Goal: Task Accomplishment & Management: Use online tool/utility

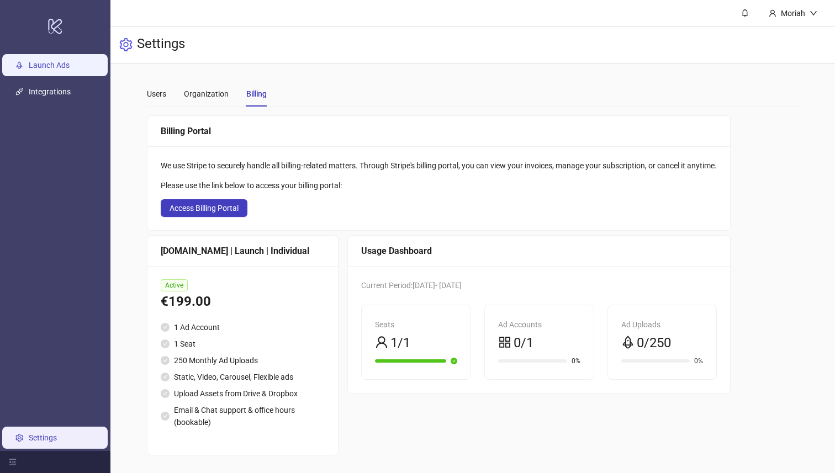
click at [66, 67] on link "Launch Ads" at bounding box center [49, 65] width 41 height 9
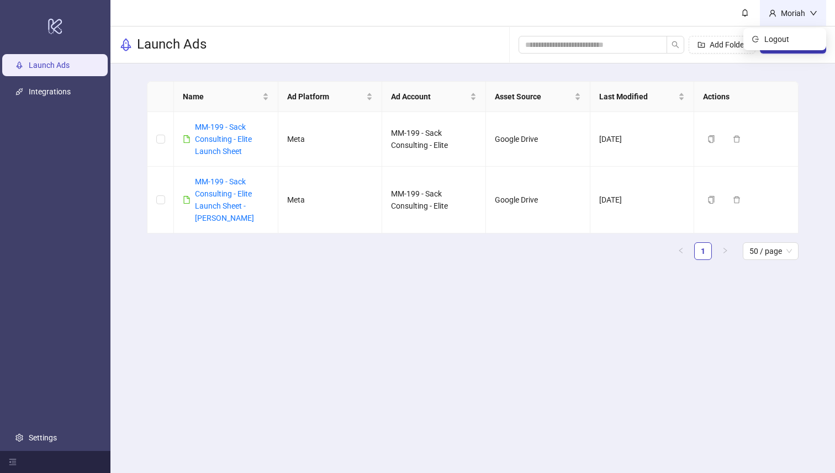
click at [805, 17] on div "Moriah" at bounding box center [793, 13] width 33 height 12
click at [234, 150] on link "MM-199 - Sack Consulting - Elite Launch Sheet" at bounding box center [223, 139] width 57 height 33
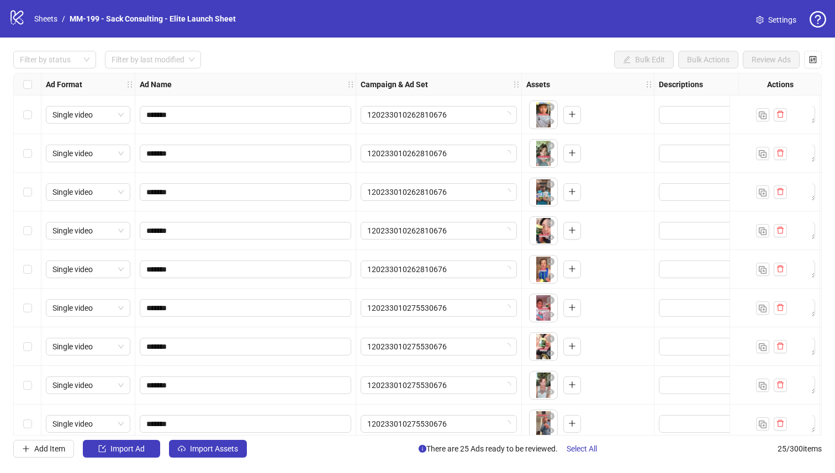
click at [785, 22] on span "Settings" at bounding box center [782, 20] width 28 height 12
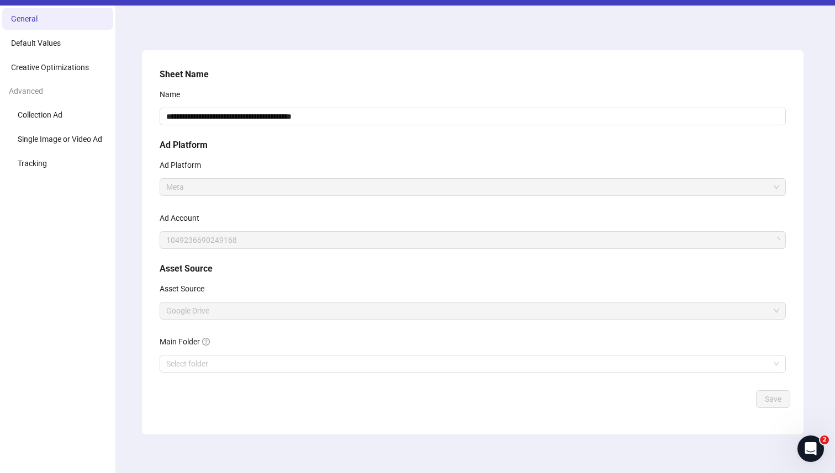
scroll to position [38, 0]
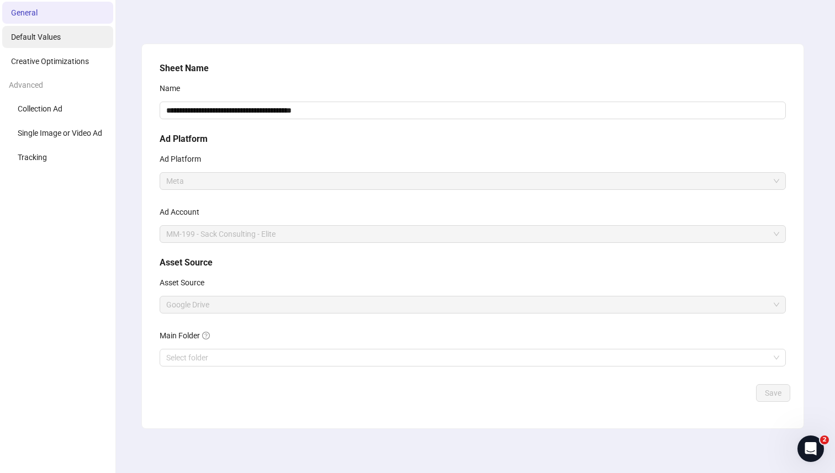
click at [78, 46] on li "Default Values" at bounding box center [57, 37] width 111 height 22
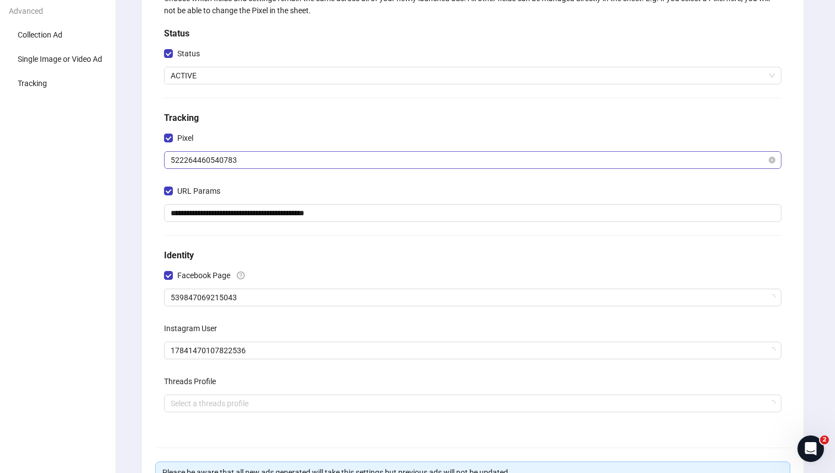
scroll to position [120, 0]
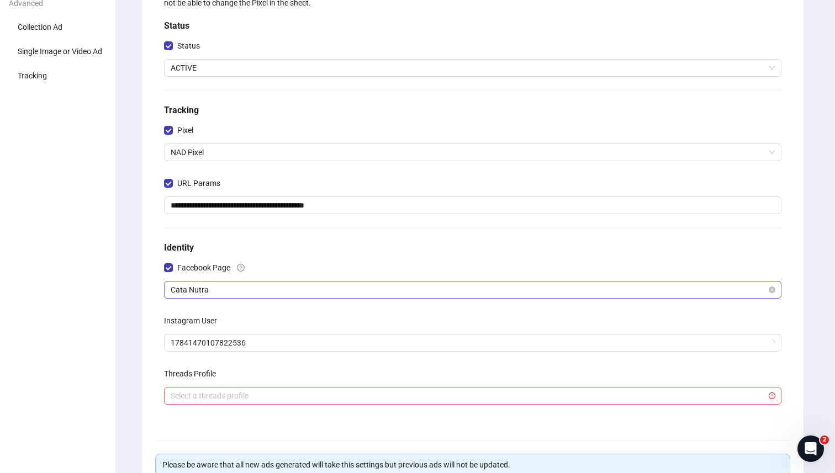
click at [235, 288] on span "Cata Nutra" at bounding box center [473, 290] width 604 height 17
click at [268, 251] on h5 "Identity" at bounding box center [472, 247] width 617 height 13
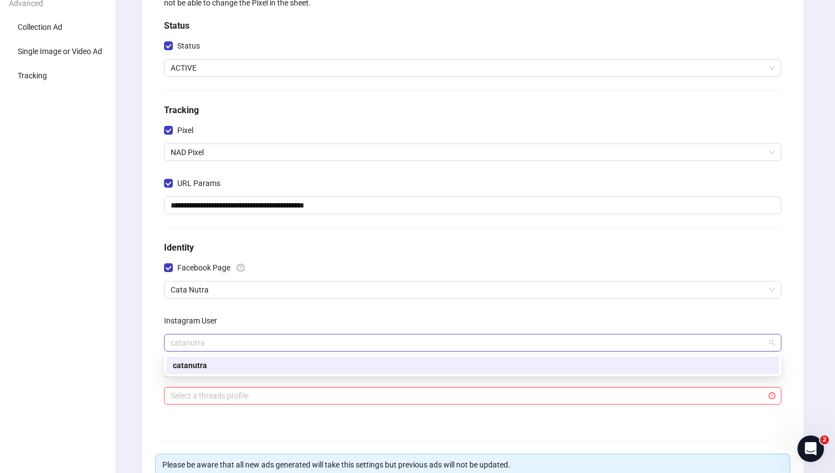
click at [232, 351] on span "catanutra" at bounding box center [473, 343] width 604 height 17
click at [239, 324] on div "Instagram User" at bounding box center [472, 323] width 617 height 22
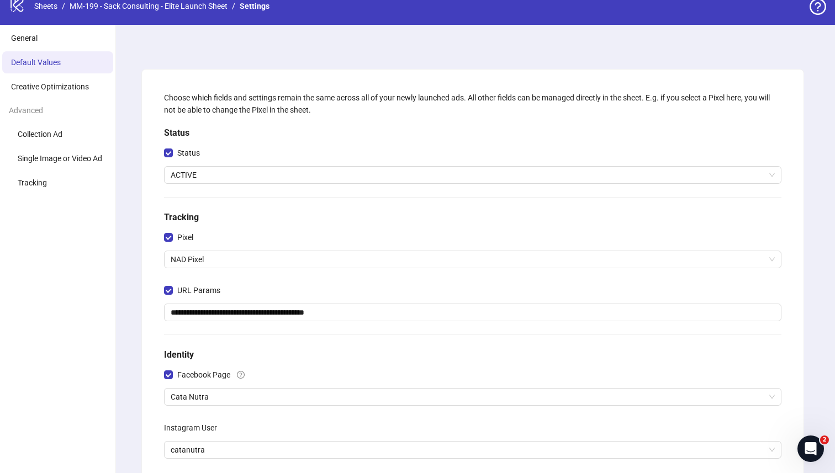
scroll to position [0, 0]
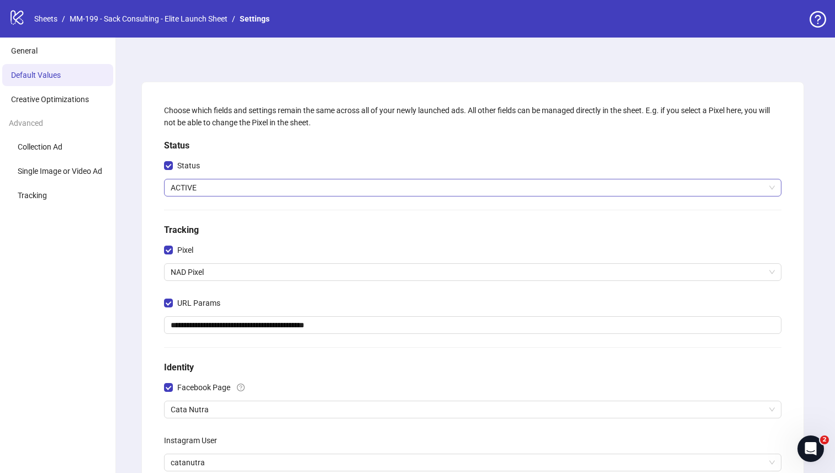
click at [266, 191] on span "ACTIVE" at bounding box center [473, 188] width 604 height 17
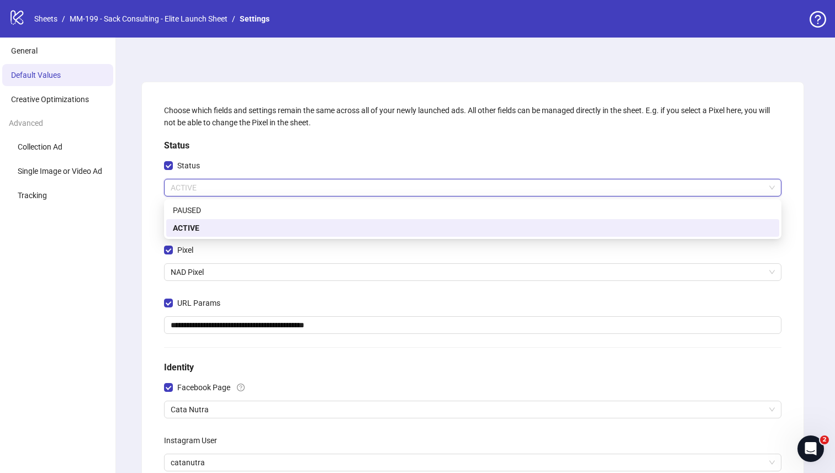
click at [272, 170] on div "Status" at bounding box center [472, 168] width 617 height 22
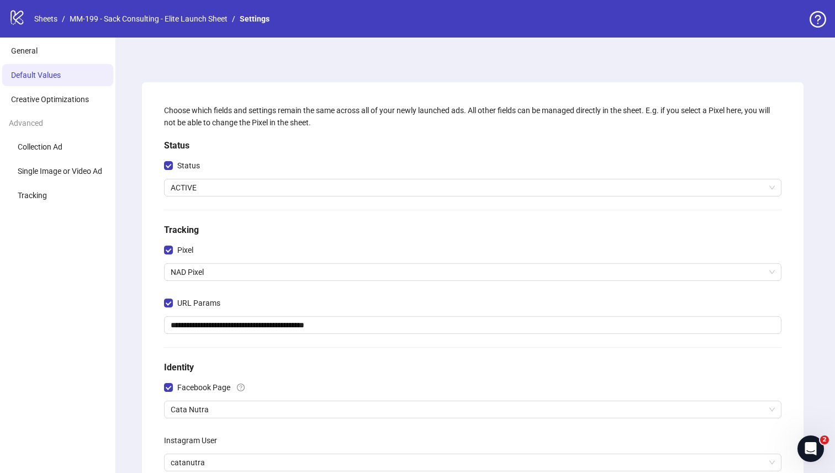
click at [47, 25] on div "logo/logo-mobile Sheets / MM-199 - Sack Consulting - Elite Launch Sheet / Setti…" at bounding box center [141, 19] width 265 height 20
click at [47, 24] on link "Sheets" at bounding box center [46, 19] width 28 height 12
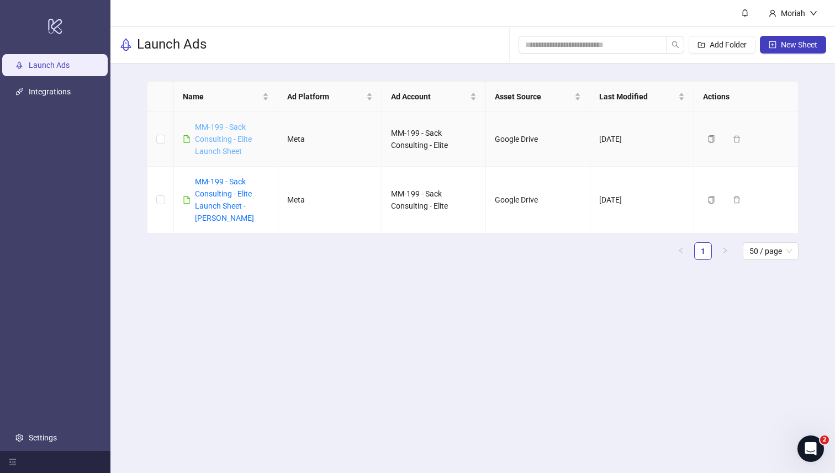
click at [203, 130] on link "MM-199 - Sack Consulting - Elite Launch Sheet" at bounding box center [223, 139] width 57 height 33
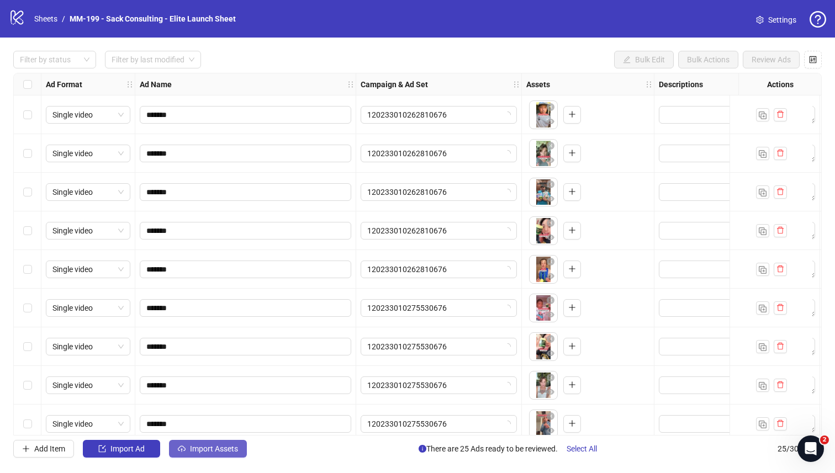
click at [233, 453] on span "Import Assets" at bounding box center [214, 449] width 48 height 9
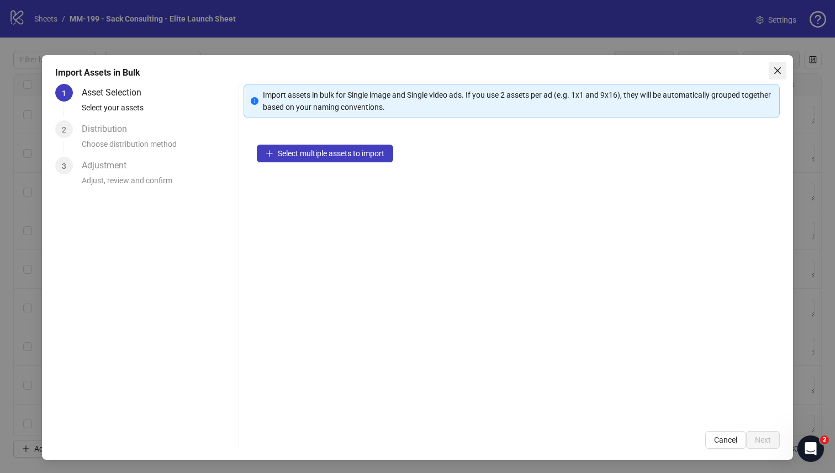
click at [779, 73] on icon "close" at bounding box center [777, 70] width 9 height 9
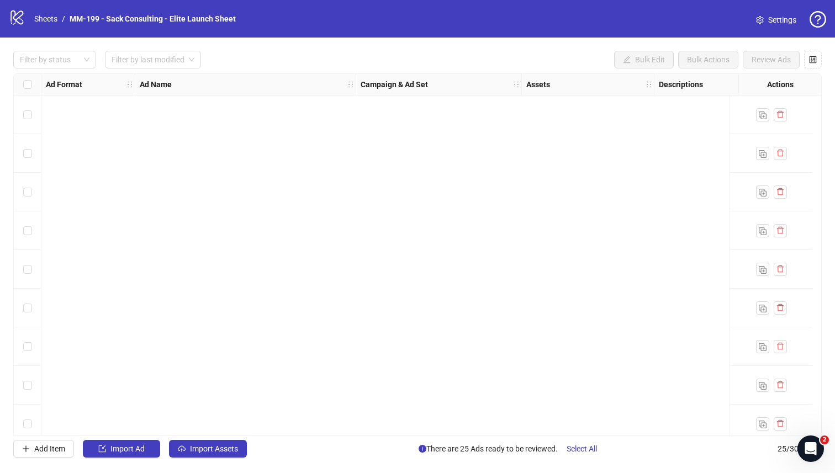
scroll to position [631, 0]
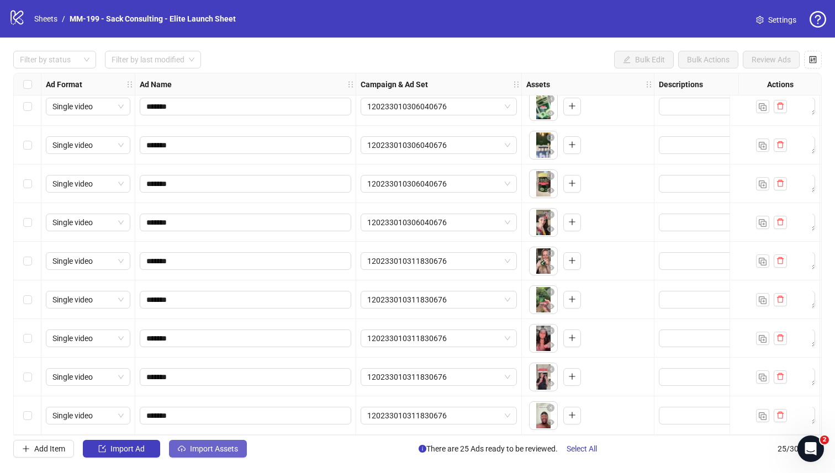
click at [188, 453] on button "Import Assets" at bounding box center [208, 449] width 78 height 18
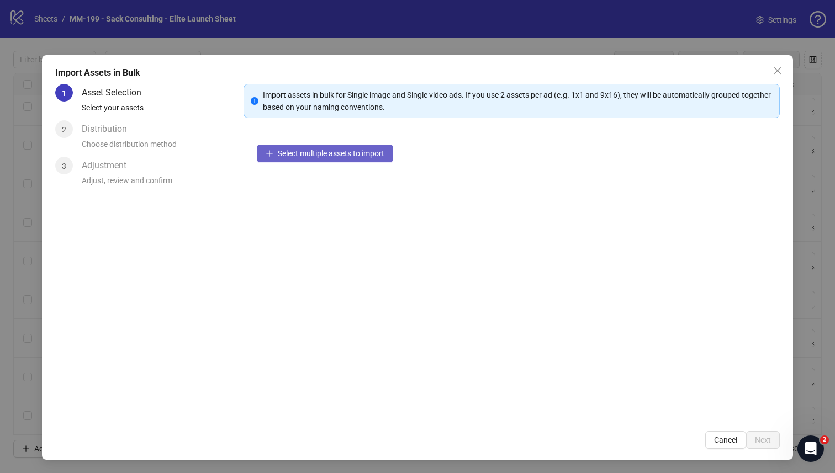
click at [274, 145] on button "Select multiple assets to import" at bounding box center [325, 154] width 136 height 18
click at [366, 151] on span "Select multiple assets to import" at bounding box center [331, 153] width 107 height 9
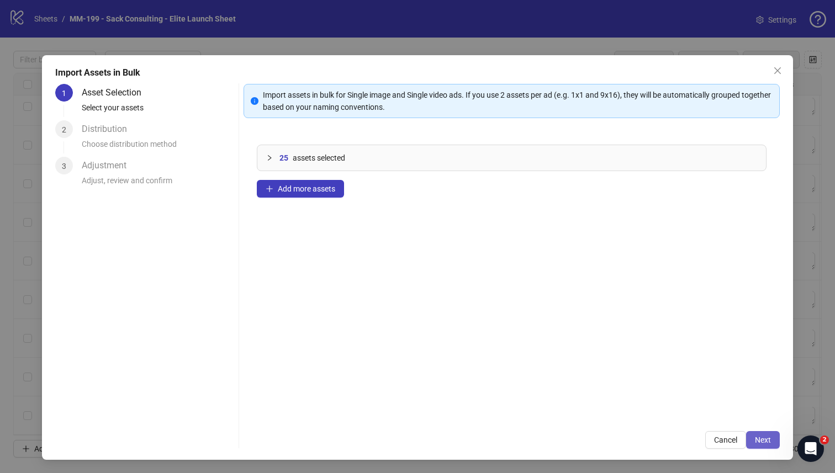
click at [762, 435] on button "Next" at bounding box center [763, 440] width 34 height 18
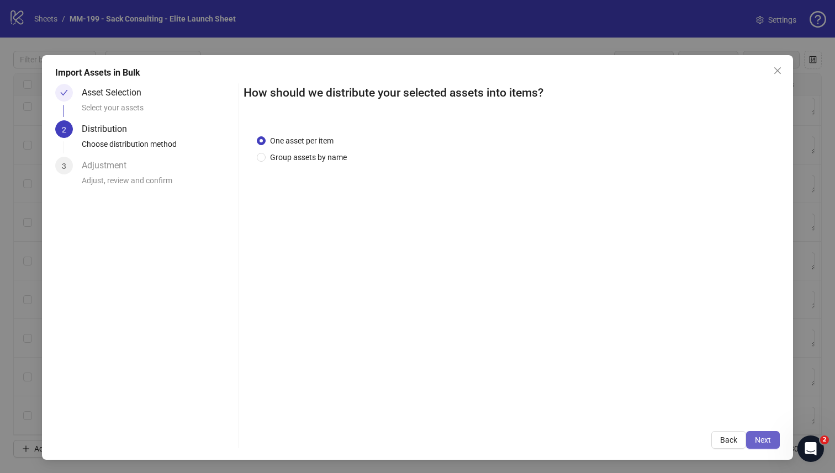
click at [762, 435] on button "Next" at bounding box center [763, 440] width 34 height 18
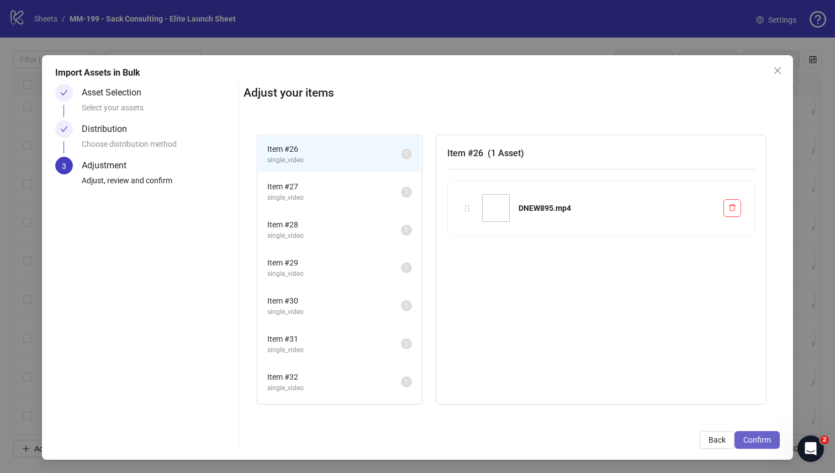
click at [762, 434] on button "Confirm" at bounding box center [757, 440] width 45 height 18
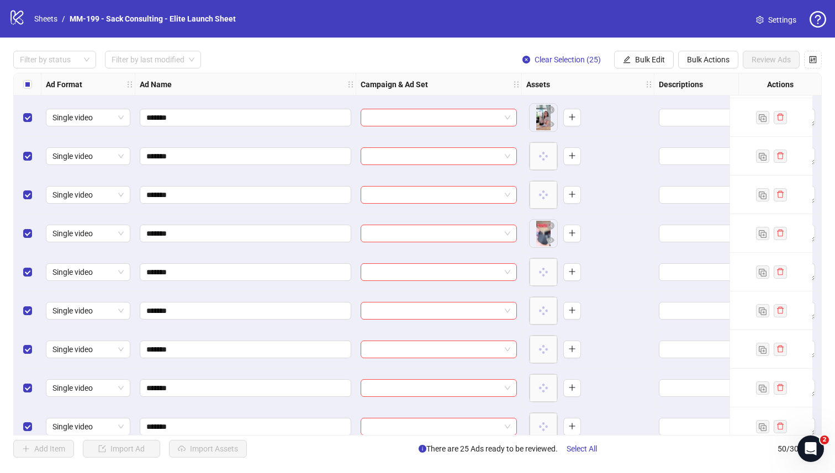
scroll to position [1598, 0]
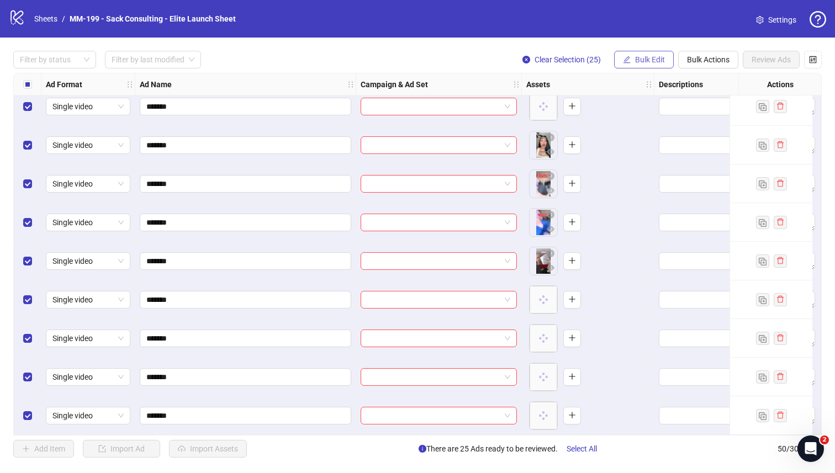
click at [620, 62] on button "Bulk Edit" at bounding box center [644, 60] width 60 height 18
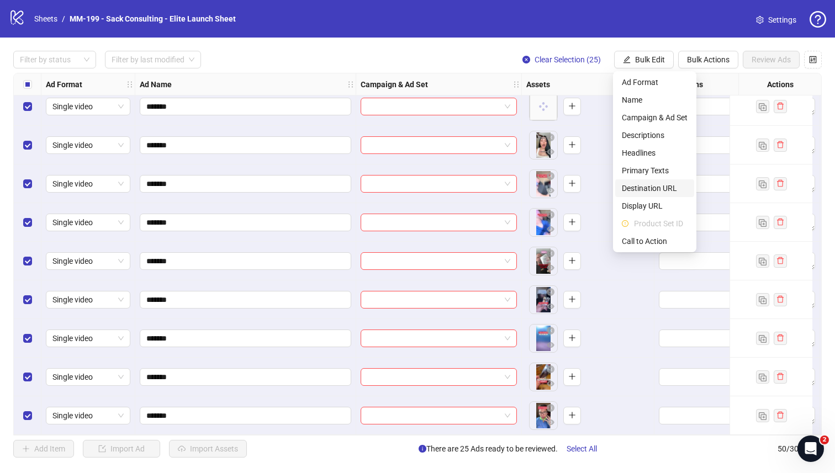
click at [643, 185] on span "Destination URL" at bounding box center [655, 188] width 66 height 12
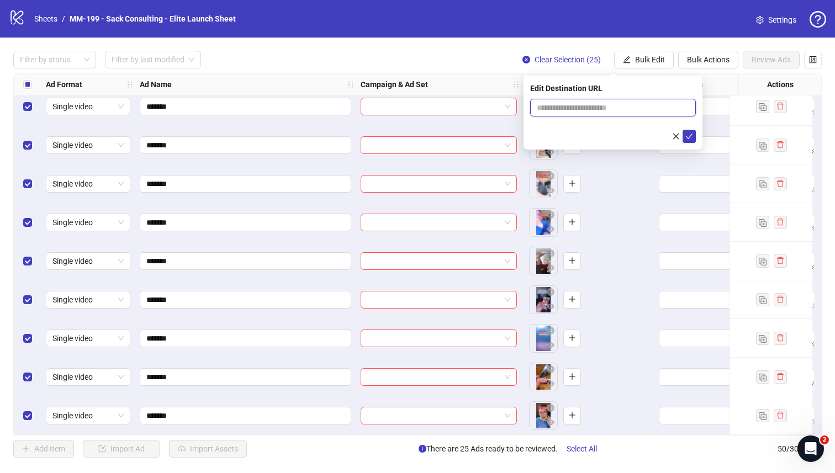
click at [599, 108] on input "text" at bounding box center [609, 108] width 144 height 12
paste input "**********"
type input "**********"
click at [695, 134] on button "submit" at bounding box center [689, 136] width 13 height 13
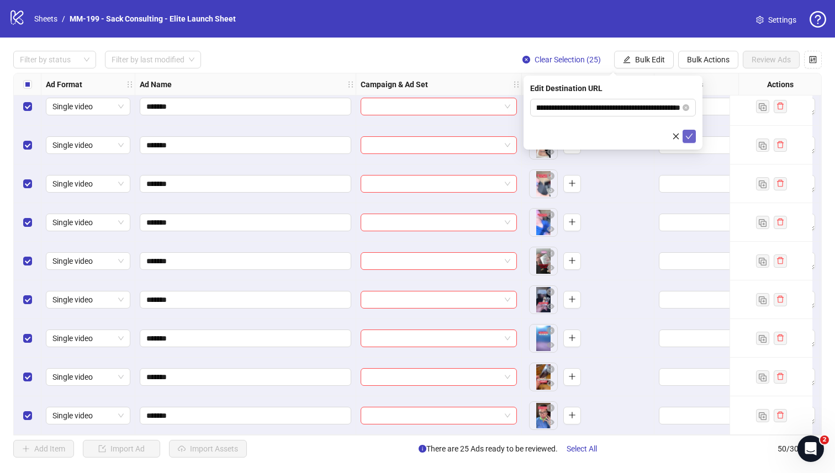
scroll to position [0, 0]
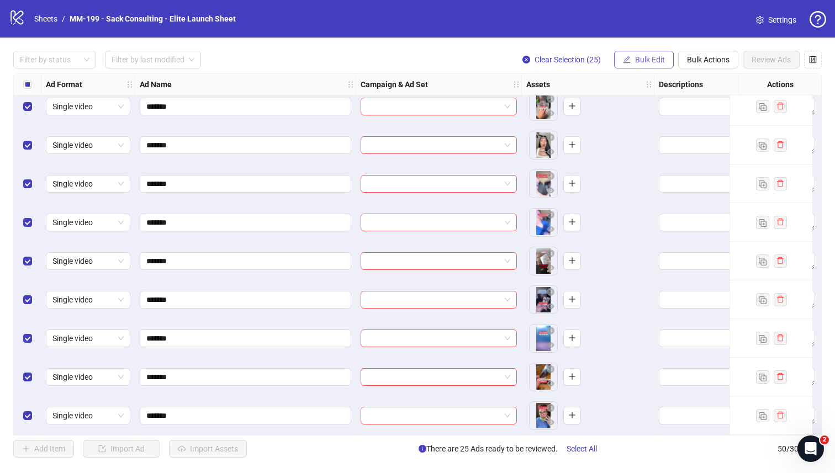
click at [648, 65] on button "Bulk Edit" at bounding box center [644, 60] width 60 height 18
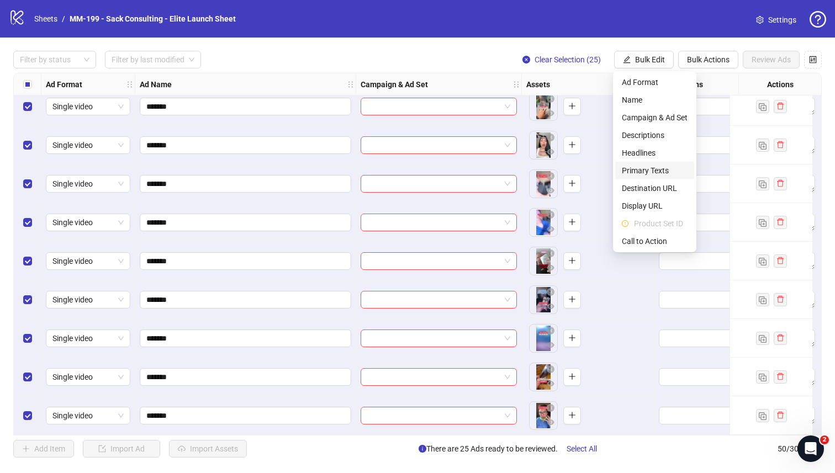
click at [642, 165] on span "Primary Texts" at bounding box center [655, 171] width 66 height 12
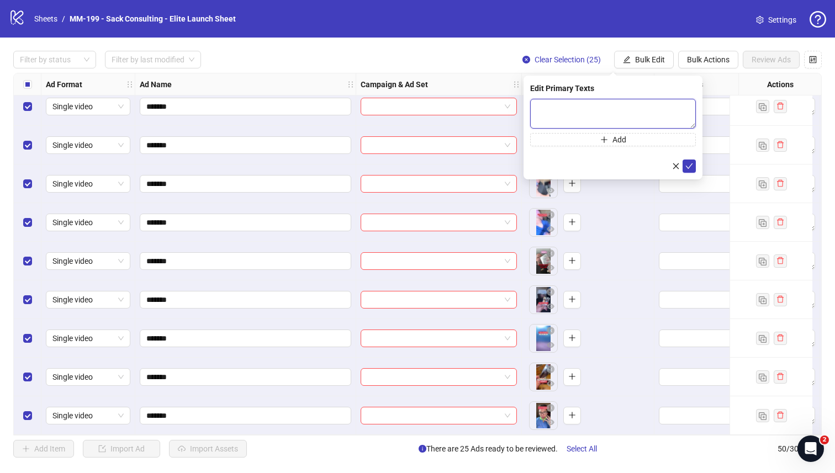
click at [595, 106] on textarea at bounding box center [613, 114] width 166 height 30
paste textarea "**********"
type textarea "**********"
click at [591, 136] on button "Add" at bounding box center [613, 139] width 166 height 13
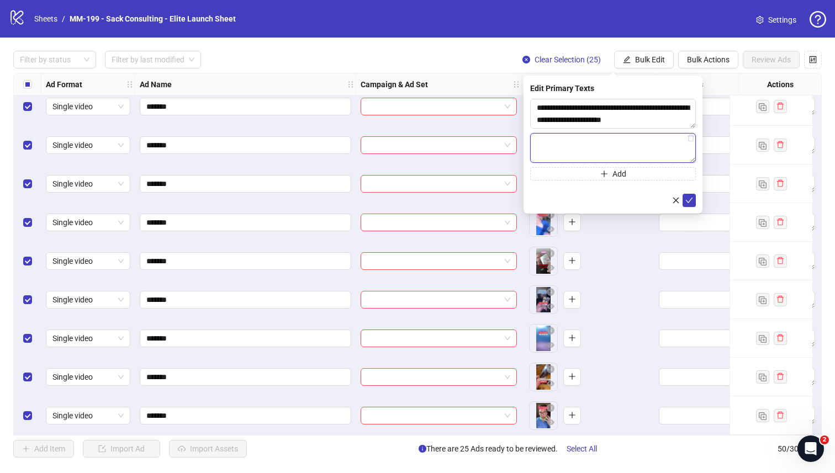
paste textarea "**********"
type textarea "**********"
click at [690, 203] on icon "check" at bounding box center [689, 201] width 8 height 8
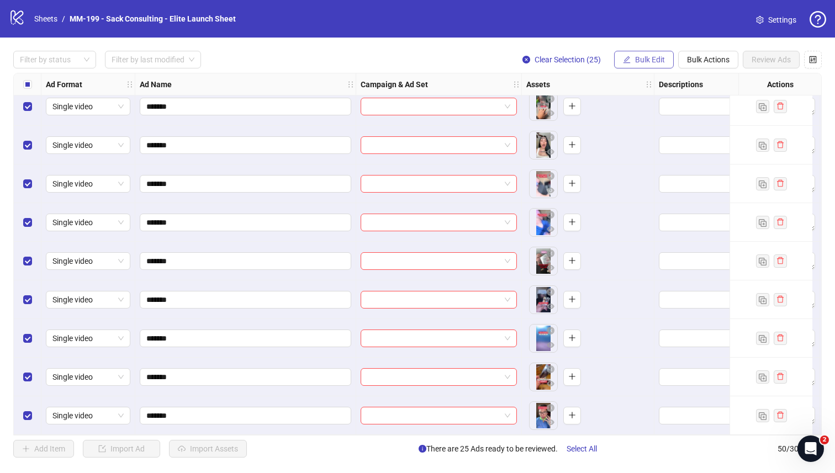
click at [645, 59] on span "Bulk Edit" at bounding box center [650, 59] width 30 height 9
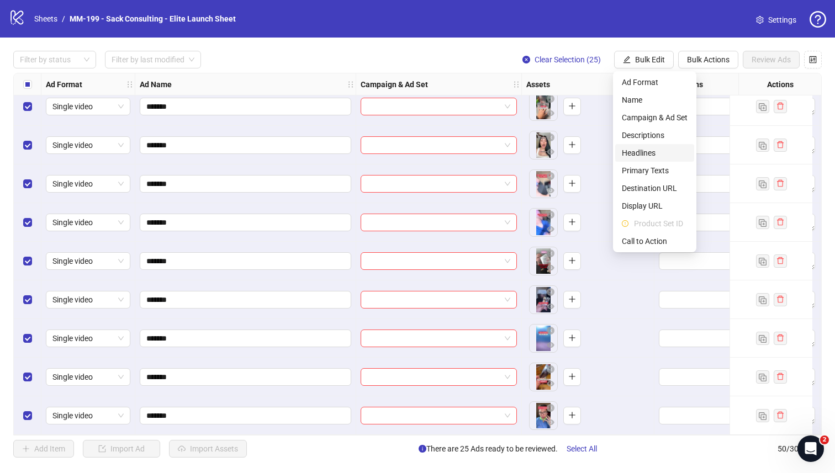
click at [647, 150] on span "Headlines" at bounding box center [655, 153] width 66 height 12
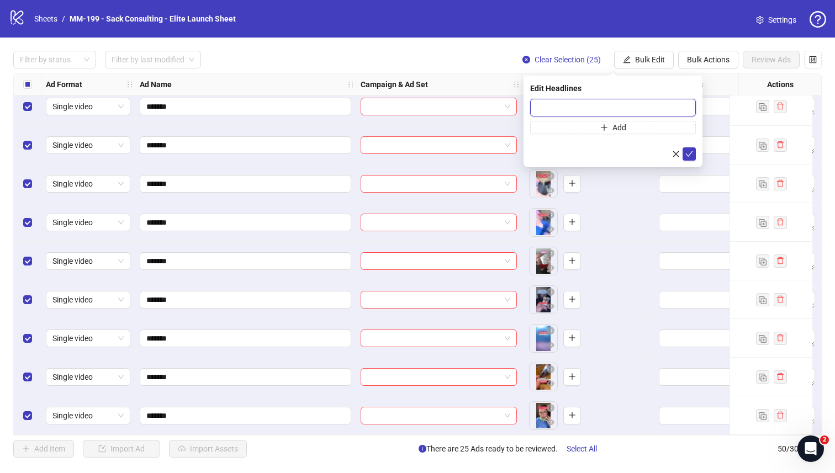
click at [630, 106] on input "text" at bounding box center [613, 108] width 166 height 18
paste input "**********"
type input "**********"
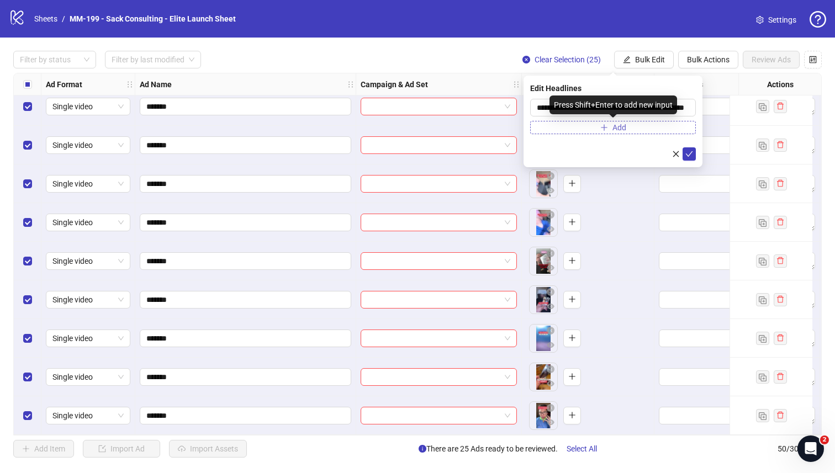
click at [588, 130] on button "Add" at bounding box center [613, 127] width 166 height 13
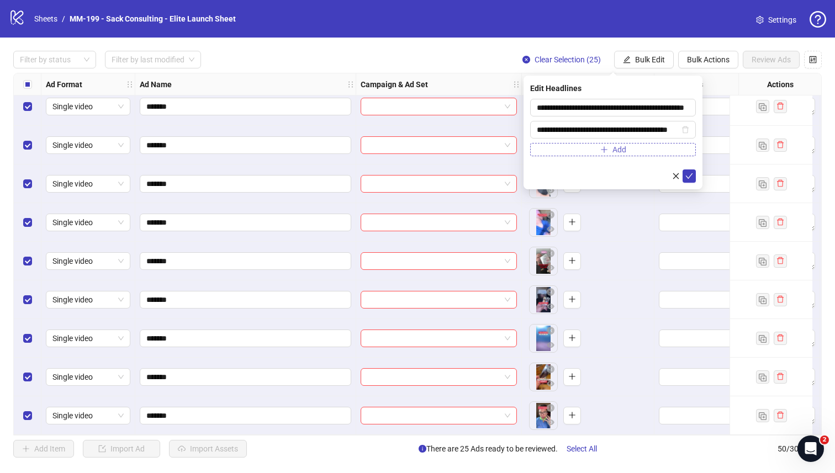
scroll to position [0, 25]
type input "**********"
click at [688, 175] on icon "check" at bounding box center [689, 176] width 8 height 8
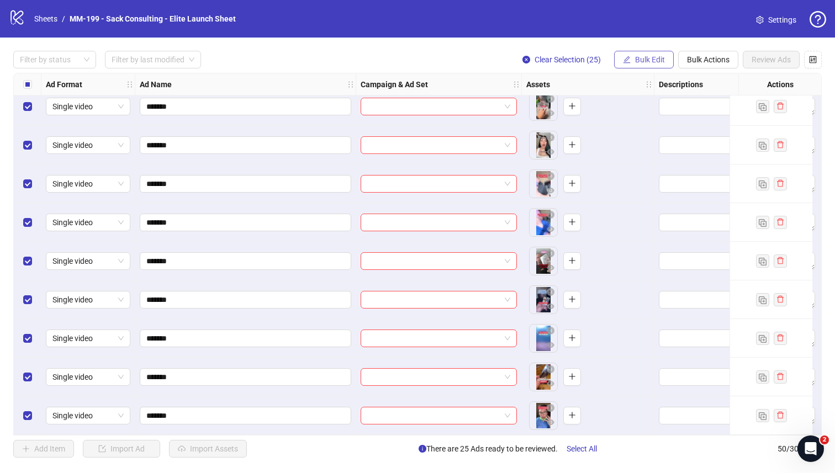
click at [645, 54] on button "Bulk Edit" at bounding box center [644, 60] width 60 height 18
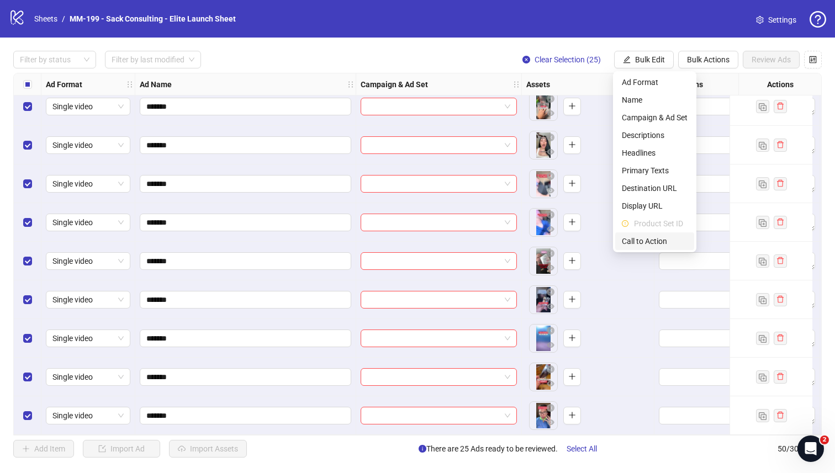
click at [652, 234] on li "Call to Action" at bounding box center [654, 242] width 79 height 18
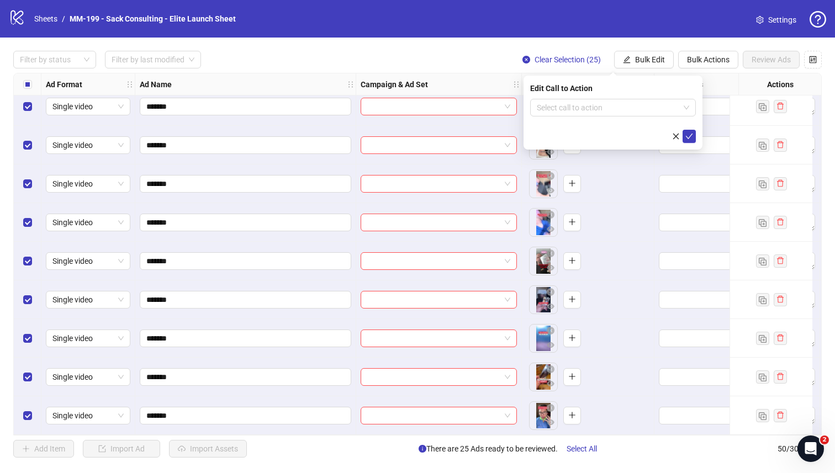
click at [633, 98] on div "Edit Call to Action Select call to action" at bounding box center [613, 113] width 179 height 74
click at [633, 100] on input "search" at bounding box center [608, 107] width 142 height 17
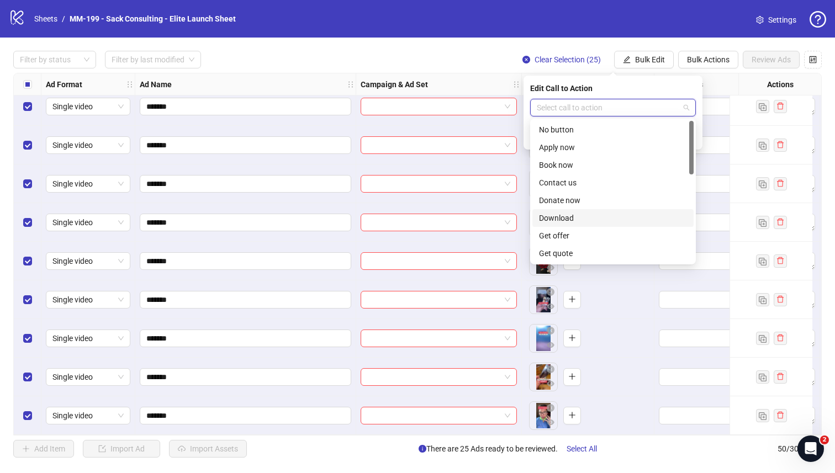
scroll to position [230, 0]
click at [585, 166] on div "Shop now" at bounding box center [613, 165] width 148 height 12
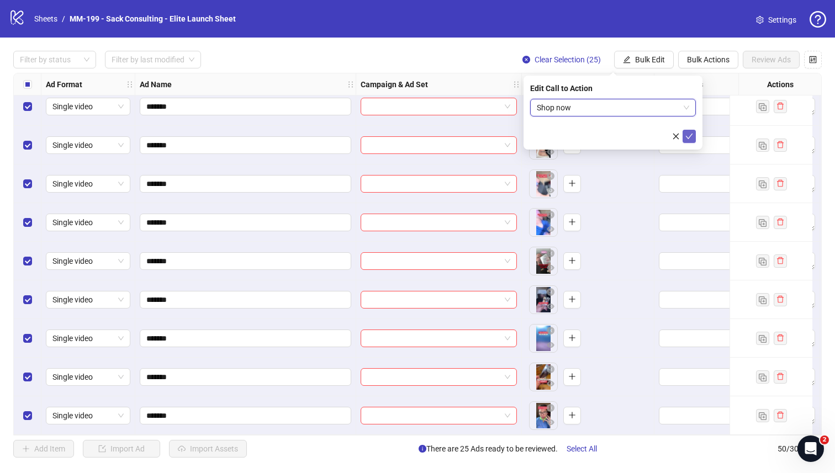
click at [687, 137] on icon "check" at bounding box center [689, 137] width 7 height 6
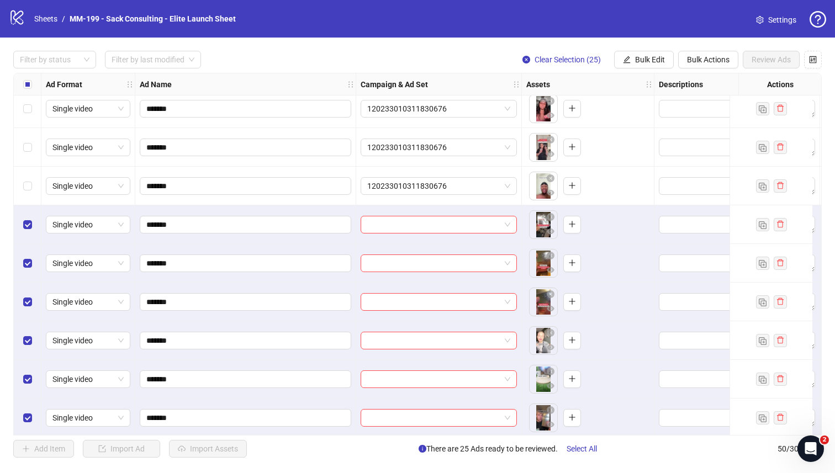
scroll to position [788, 0]
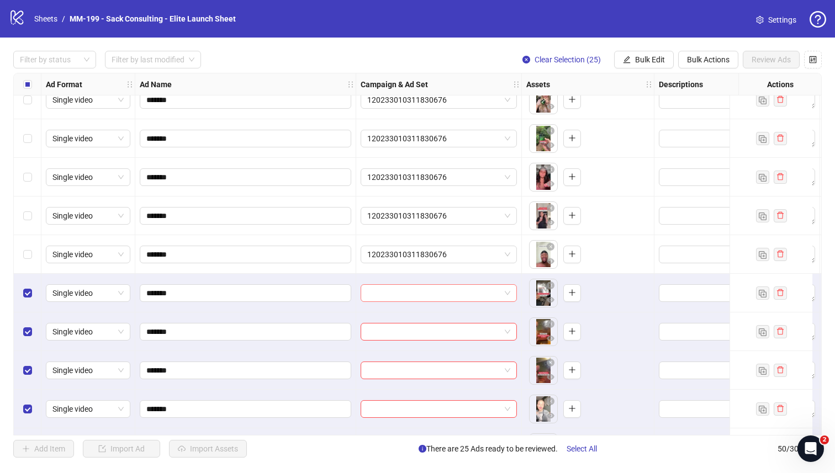
click at [411, 302] on div at bounding box center [439, 293] width 156 height 18
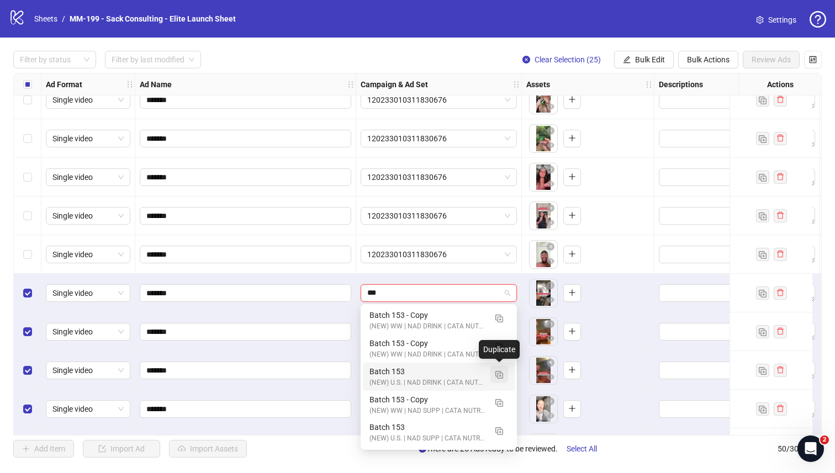
click at [500, 376] on img "button" at bounding box center [499, 375] width 8 height 8
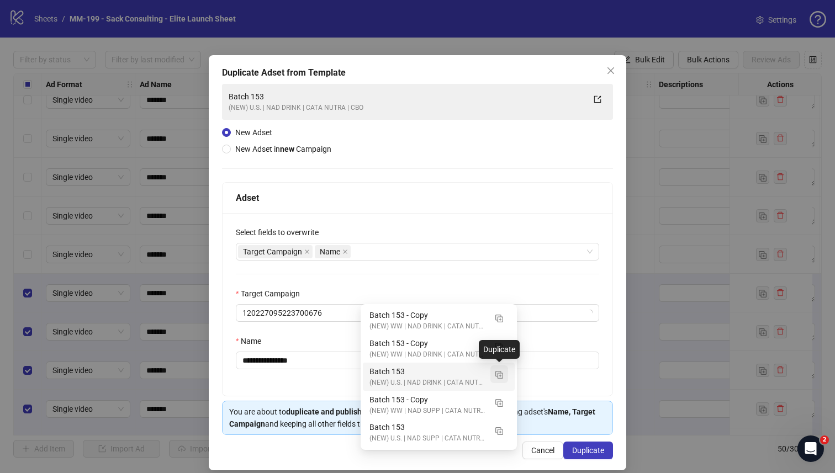
type input "***"
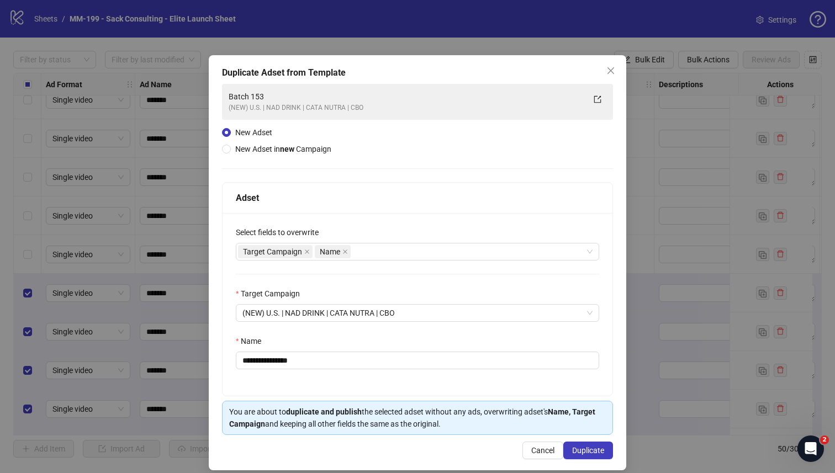
scroll to position [12, 0]
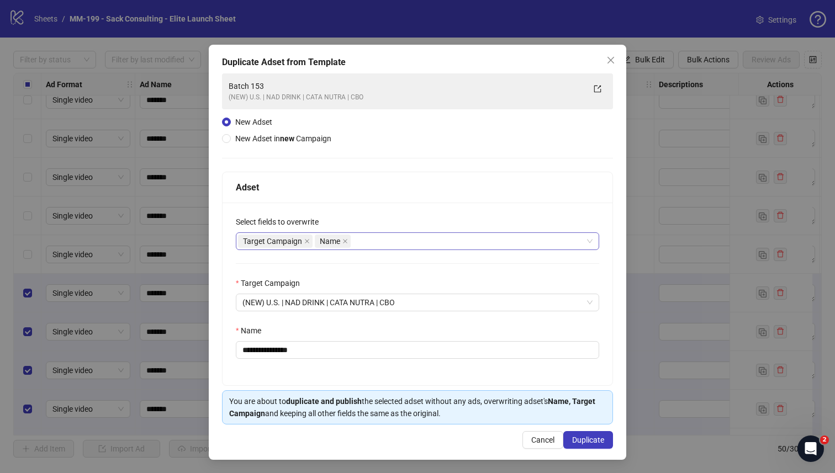
click at [378, 241] on div "Target Campaign Name" at bounding box center [411, 241] width 347 height 15
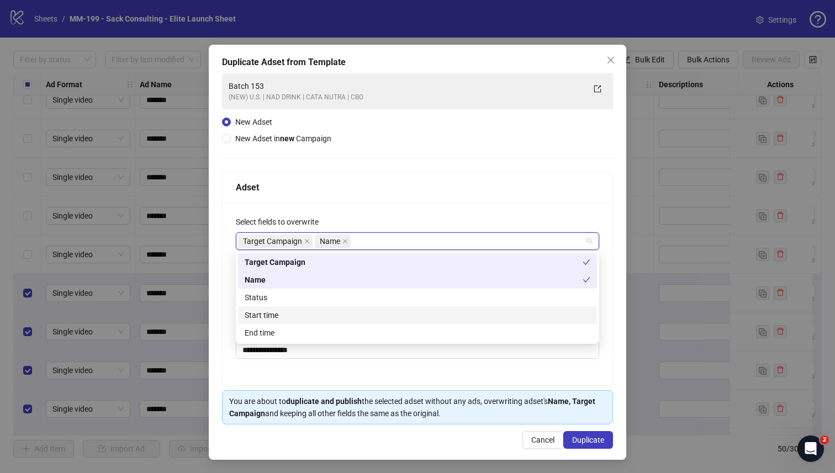
click at [325, 309] on div "Start time" at bounding box center [418, 315] width 346 height 12
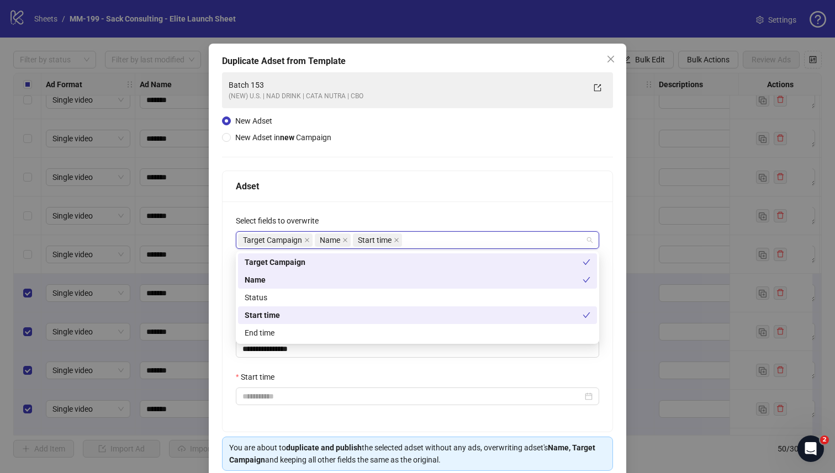
click at [411, 215] on div "Select fields to overwrite" at bounding box center [417, 223] width 363 height 17
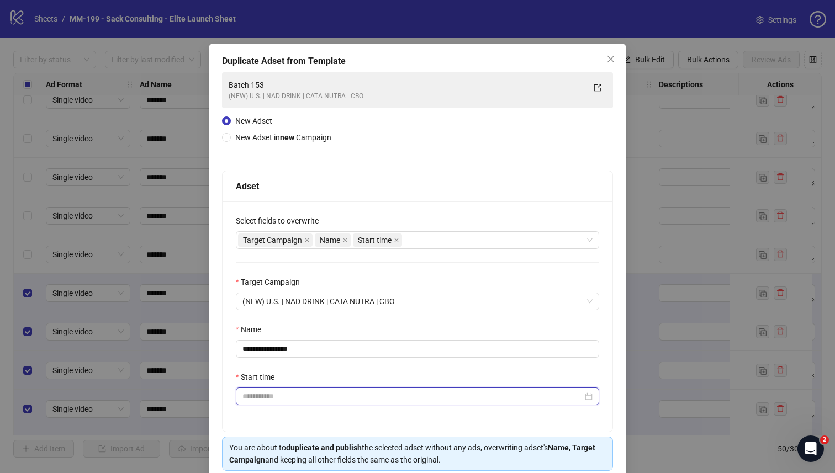
click at [315, 395] on input "Start time" at bounding box center [412, 396] width 340 height 12
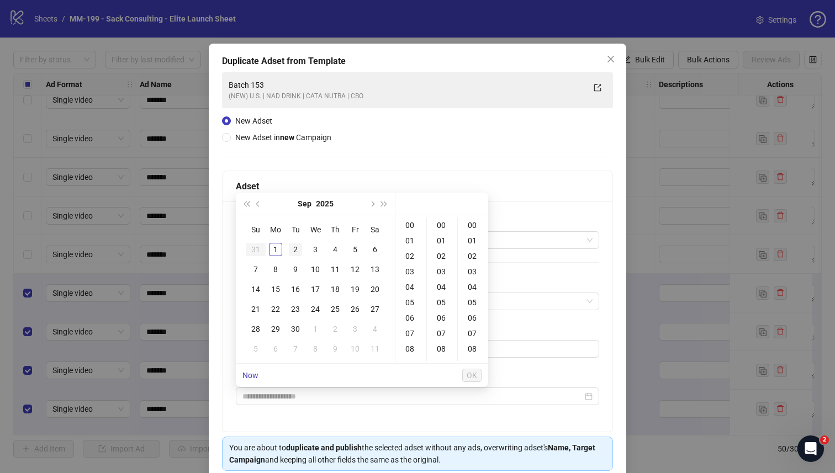
click at [298, 246] on div "2" at bounding box center [295, 249] width 13 height 13
type input "**********"
click at [477, 376] on button "OK" at bounding box center [471, 375] width 19 height 13
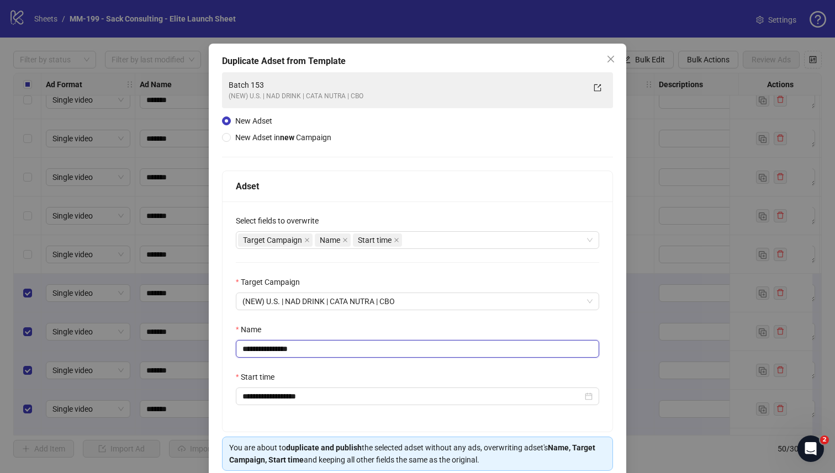
drag, startPoint x: 341, startPoint y: 348, endPoint x: 276, endPoint y: 349, distance: 65.2
click at [276, 349] on input "**********" at bounding box center [417, 349] width 363 height 18
type input "*********"
click at [278, 333] on div "Name" at bounding box center [417, 332] width 363 height 17
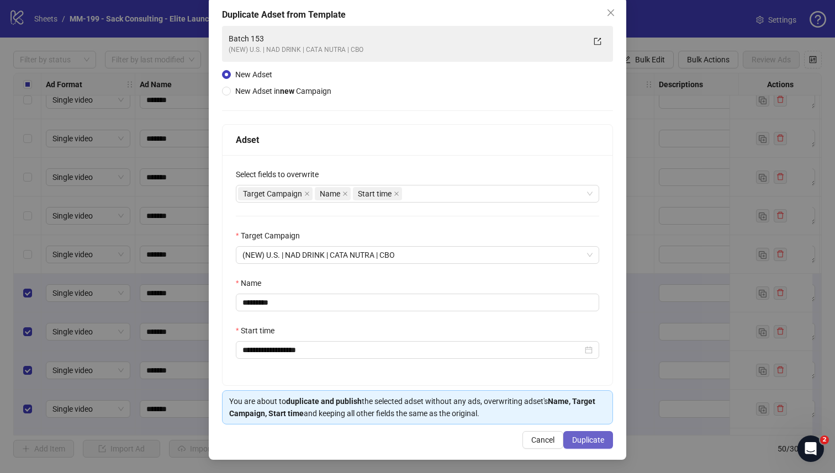
click at [585, 446] on button "Duplicate" at bounding box center [588, 440] width 50 height 18
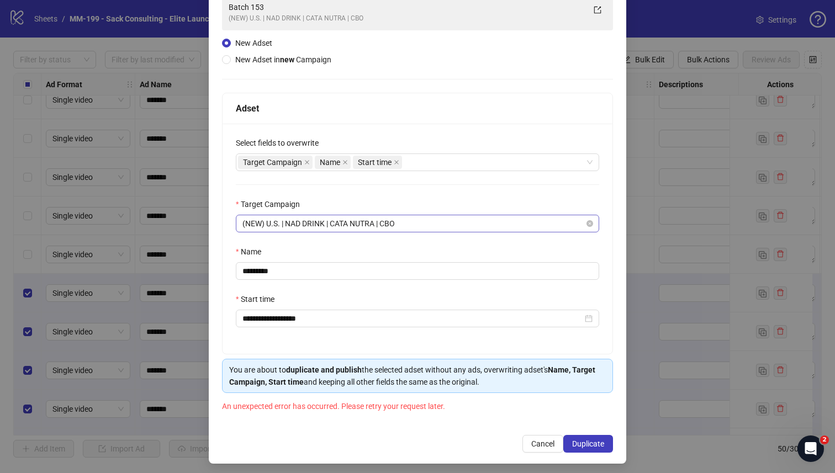
scroll to position [95, 0]
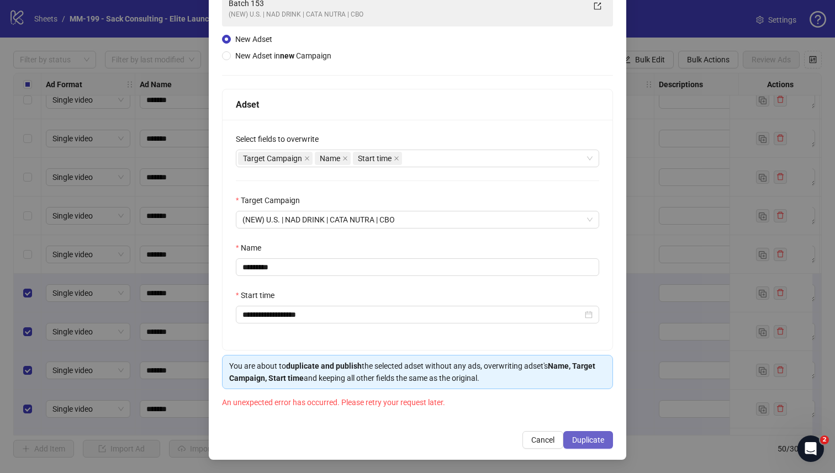
click at [581, 446] on button "Duplicate" at bounding box center [588, 440] width 50 height 18
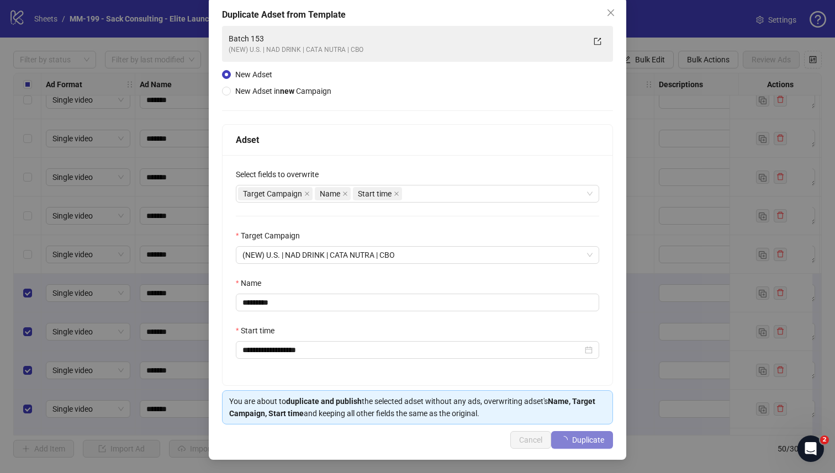
click at [503, 107] on div "**********" at bounding box center [417, 225] width 391 height 399
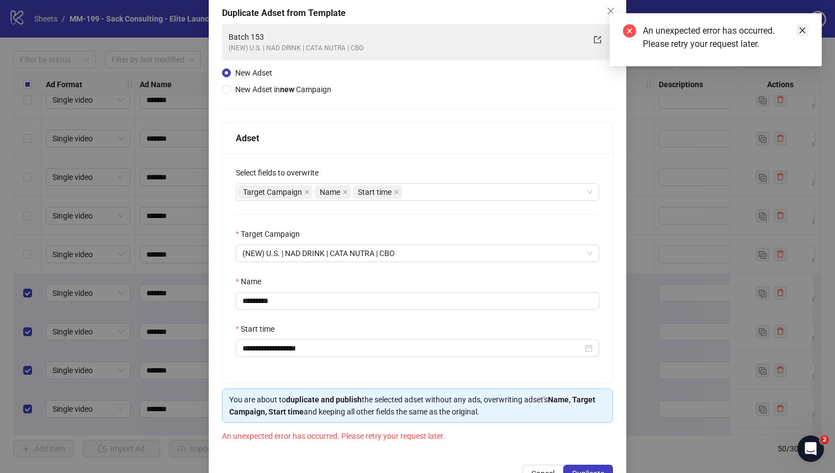
click at [807, 33] on link "Close" at bounding box center [802, 30] width 12 height 12
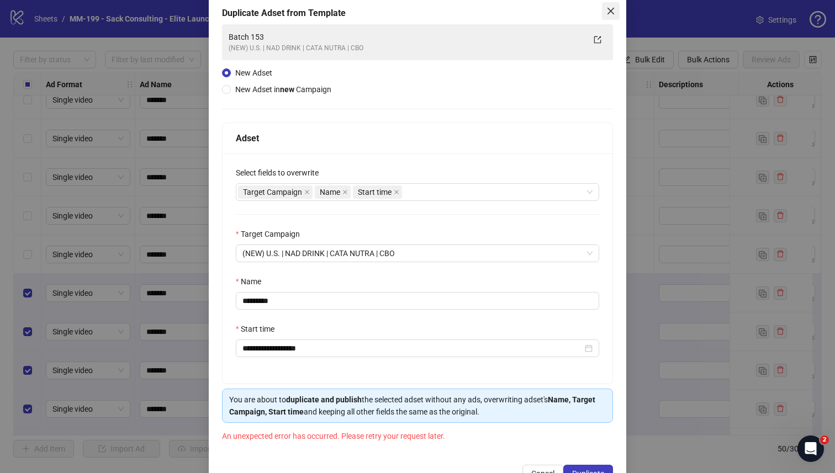
click at [606, 13] on icon "close" at bounding box center [610, 11] width 9 height 9
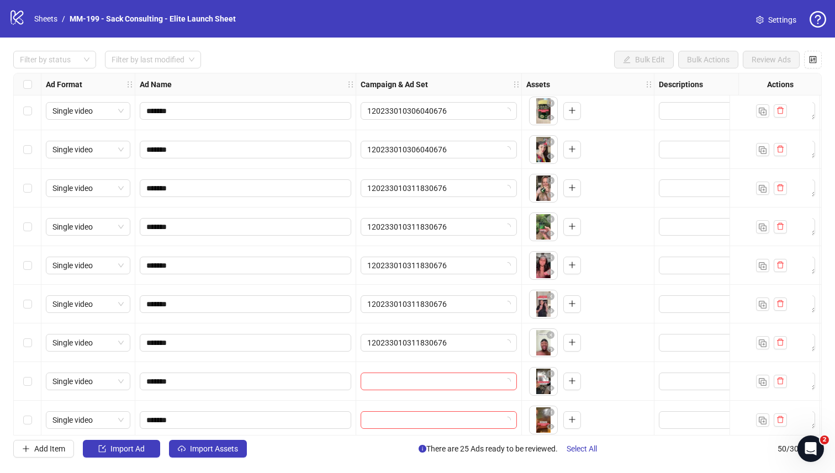
scroll to position [711, 0]
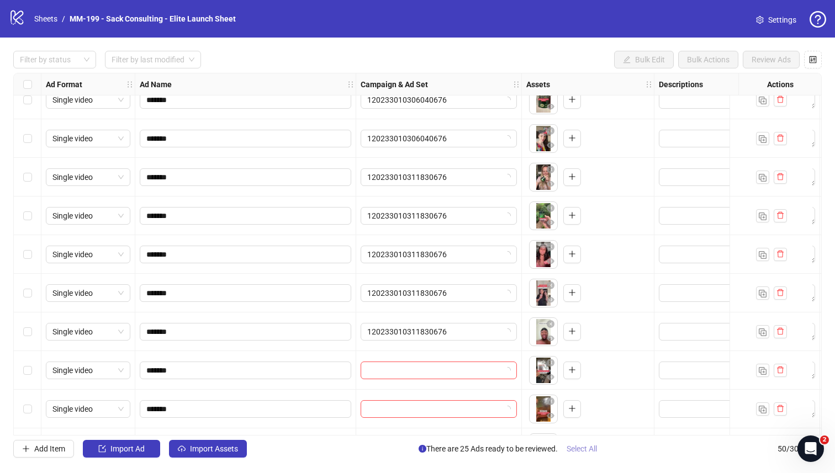
click at [575, 448] on span "Select All" at bounding box center [582, 449] width 30 height 9
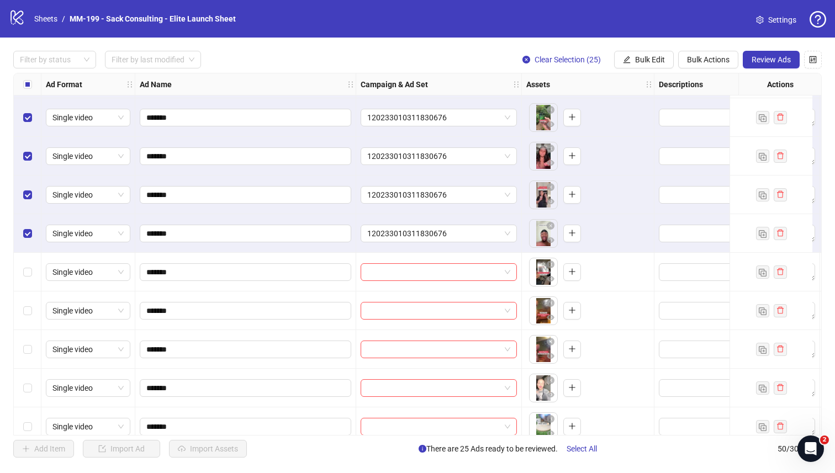
scroll to position [796, 0]
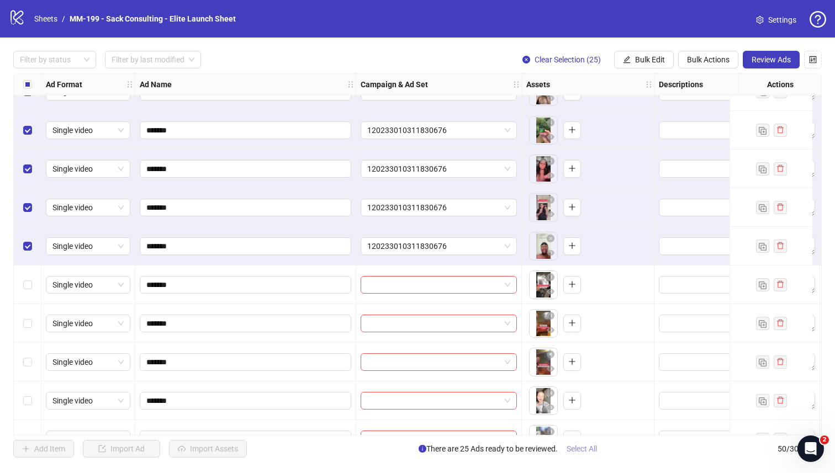
click at [583, 450] on span "Select All" at bounding box center [582, 449] width 30 height 9
click at [582, 9] on div "logo/logo-mobile Sheets / MM-199 - Sack Consulting - Elite Launch Sheet Settings" at bounding box center [417, 19] width 817 height 20
click at [572, 448] on span "Select All" at bounding box center [582, 449] width 30 height 9
click at [535, 56] on span "Clear Selection (25)" at bounding box center [568, 59] width 66 height 9
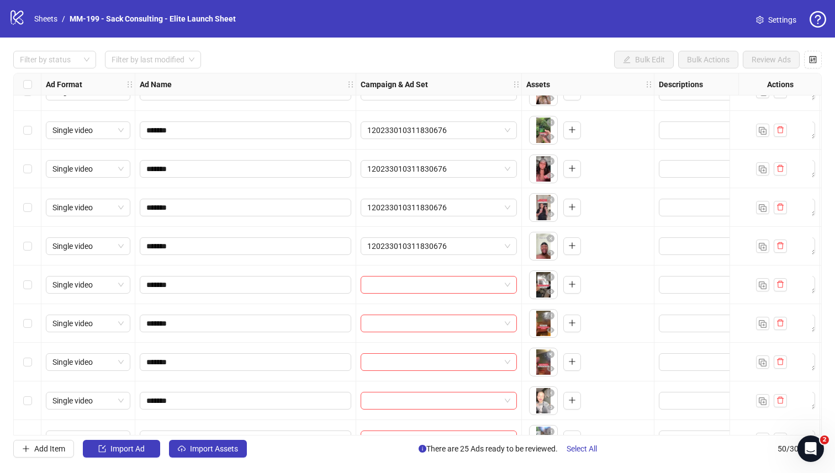
click at [39, 282] on div "Select row 26" at bounding box center [28, 285] width 28 height 39
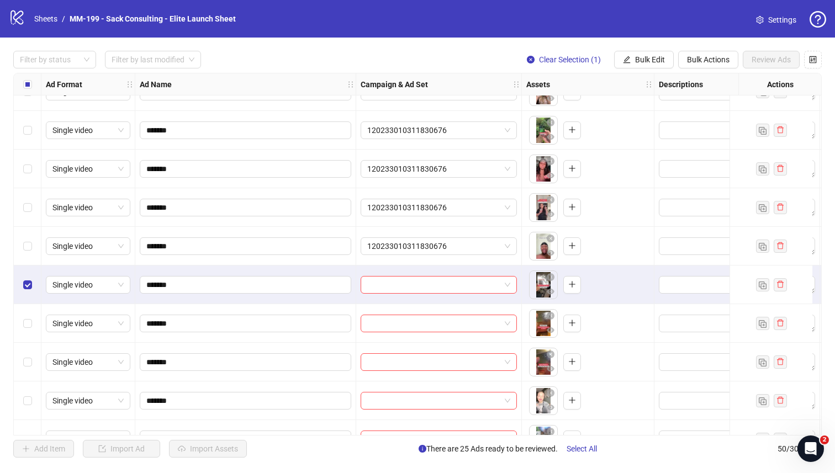
click at [32, 308] on div "Select row 27" at bounding box center [28, 323] width 28 height 39
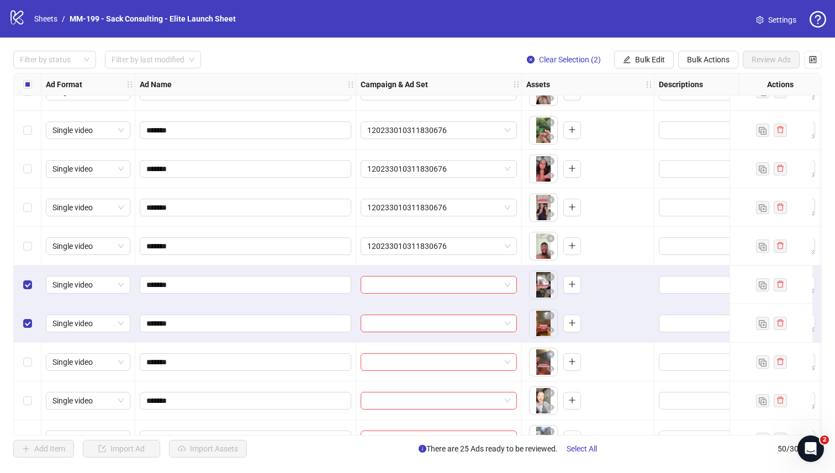
click at [32, 340] on div "Select row 27" at bounding box center [28, 323] width 28 height 39
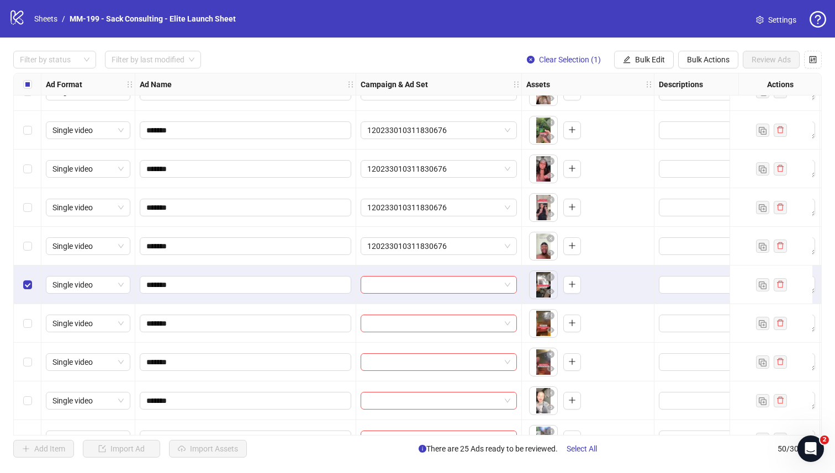
click at [32, 341] on div "Select row 27" at bounding box center [28, 323] width 28 height 39
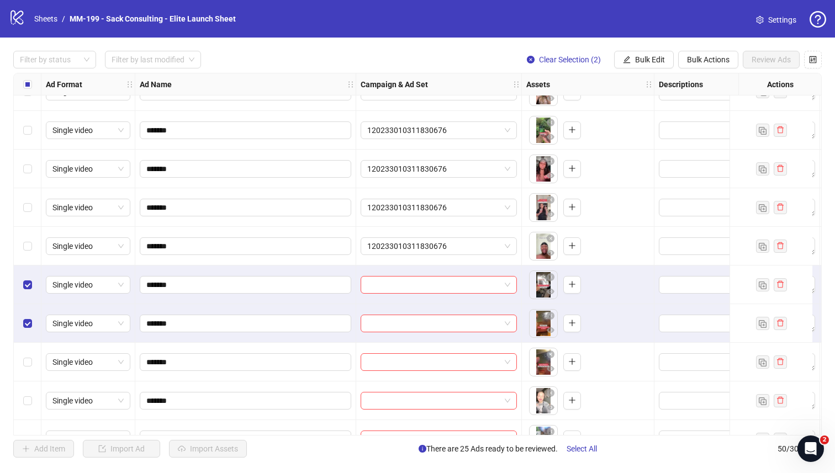
click at [32, 351] on div "Select row 28" at bounding box center [28, 362] width 28 height 39
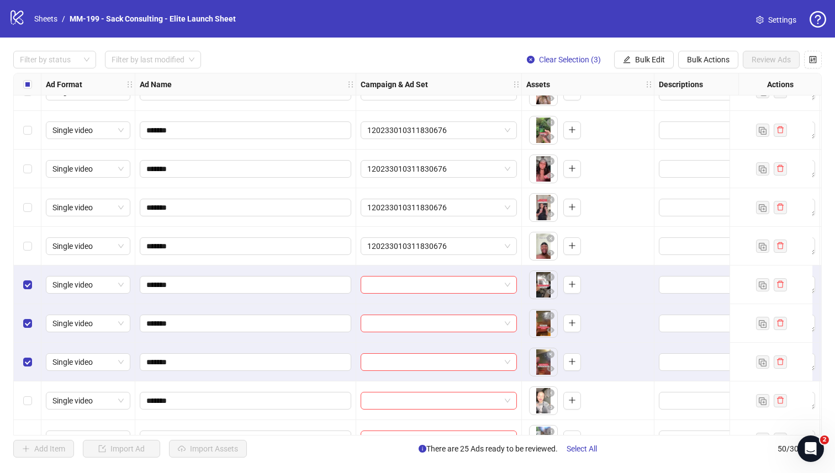
scroll to position [829, 0]
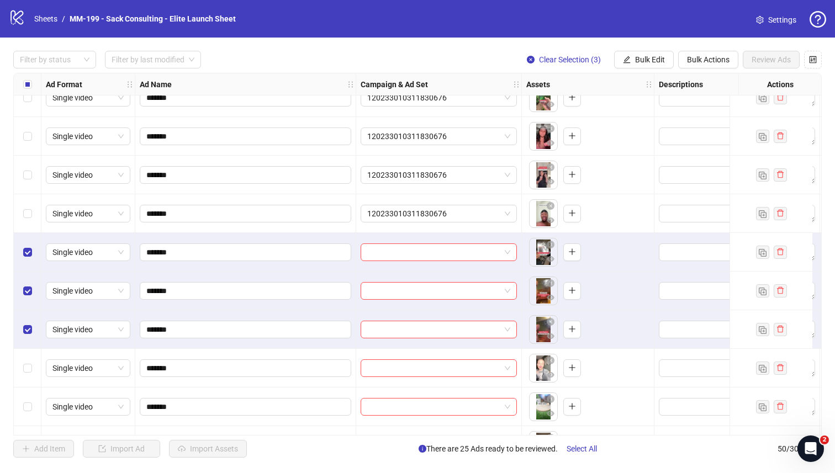
click at [32, 351] on div "Select row 29" at bounding box center [28, 368] width 28 height 39
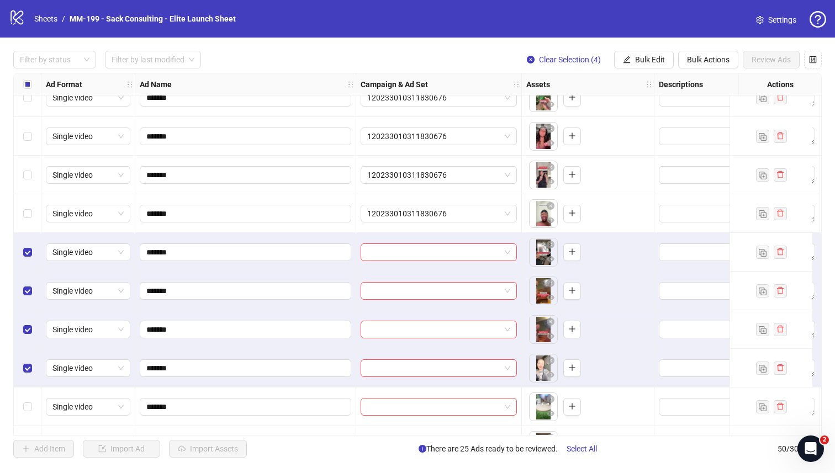
scroll to position [863, 0]
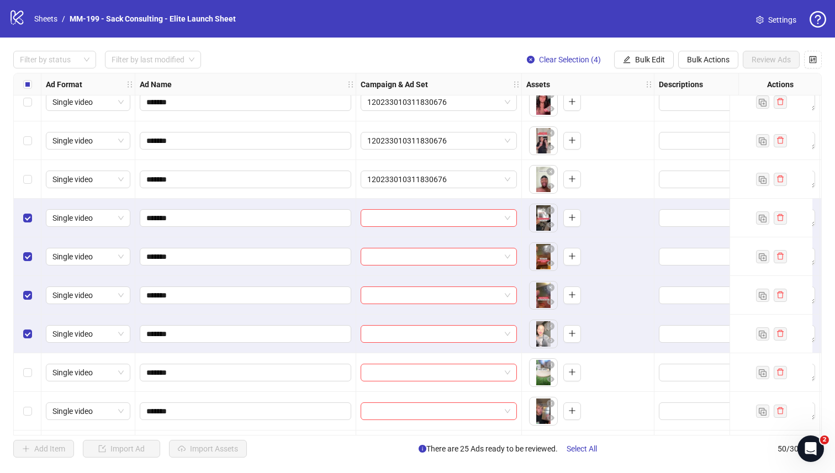
click at [33, 359] on div "Select row 30" at bounding box center [28, 372] width 28 height 39
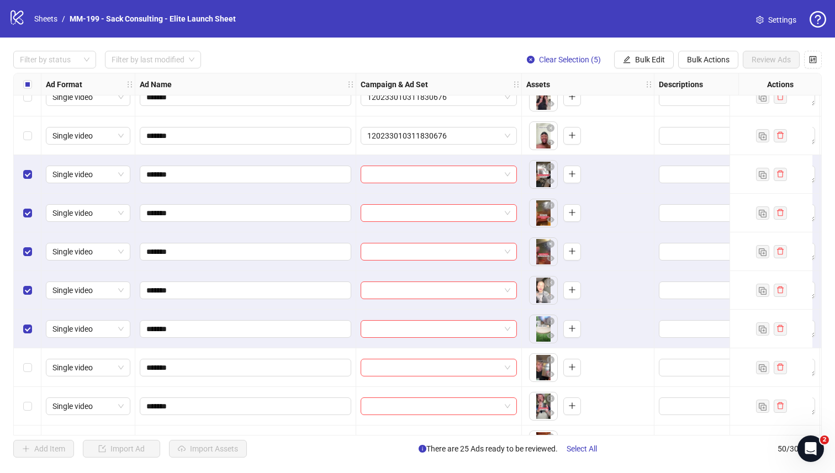
click at [33, 359] on div "Select row 31" at bounding box center [28, 368] width 28 height 39
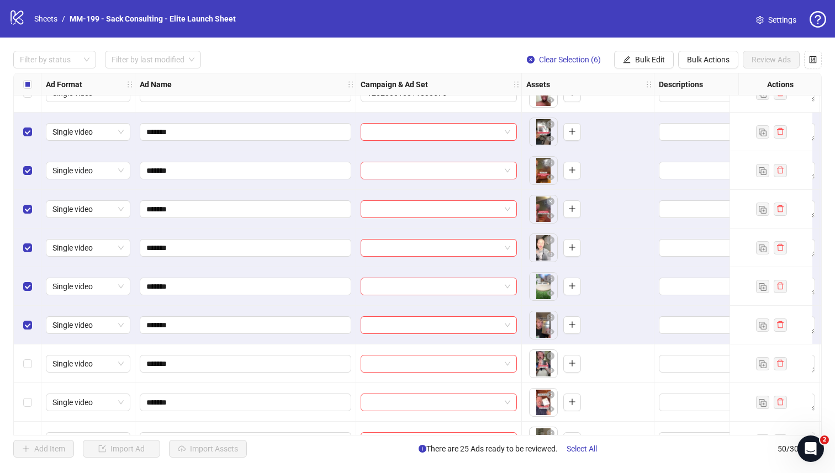
click at [33, 359] on div "Select row 32" at bounding box center [28, 364] width 28 height 39
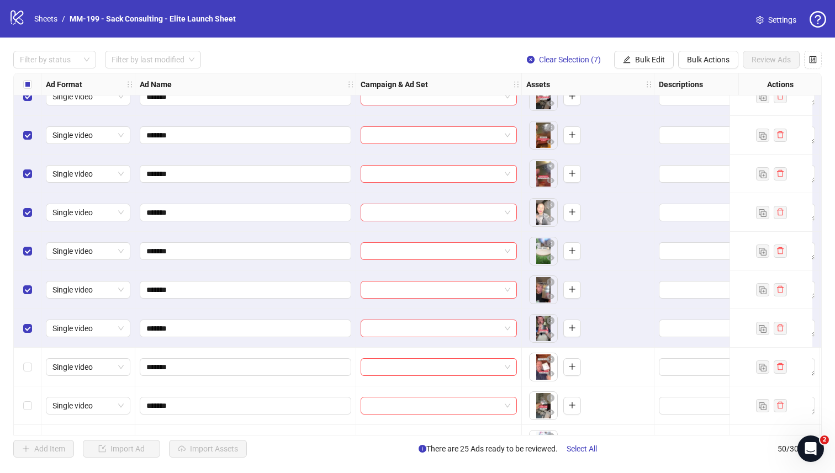
click at [33, 359] on div "Select row 33" at bounding box center [28, 367] width 28 height 39
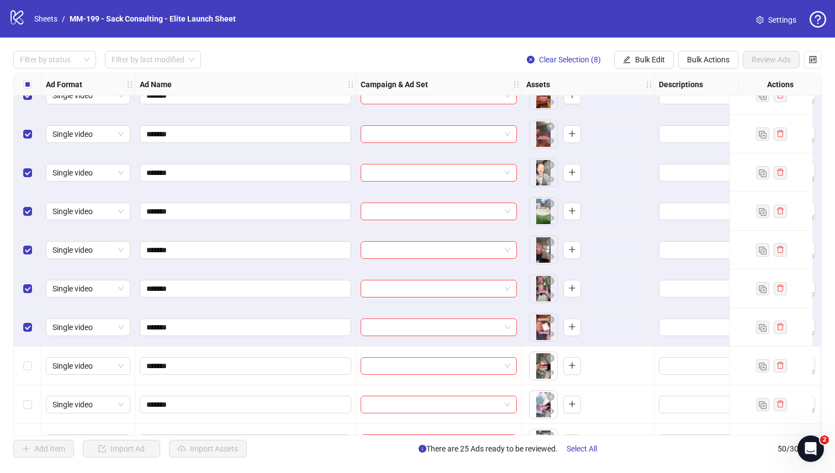
click at [33, 359] on div "Select row 34" at bounding box center [28, 366] width 28 height 39
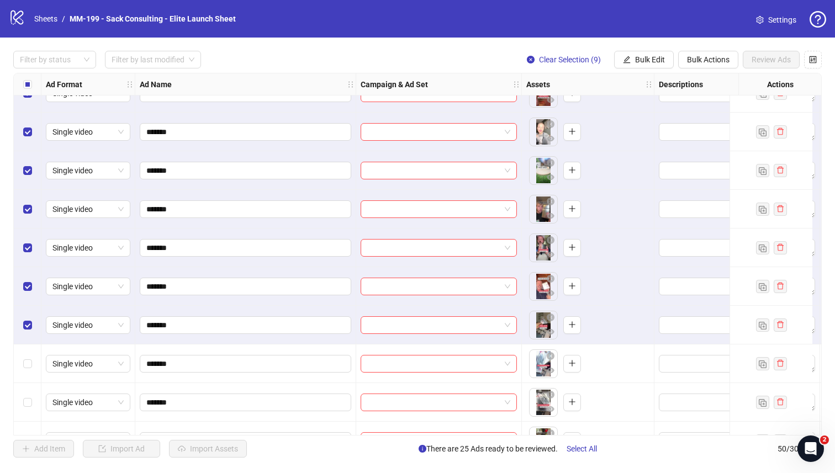
click at [33, 359] on div "Select row 35" at bounding box center [28, 364] width 28 height 39
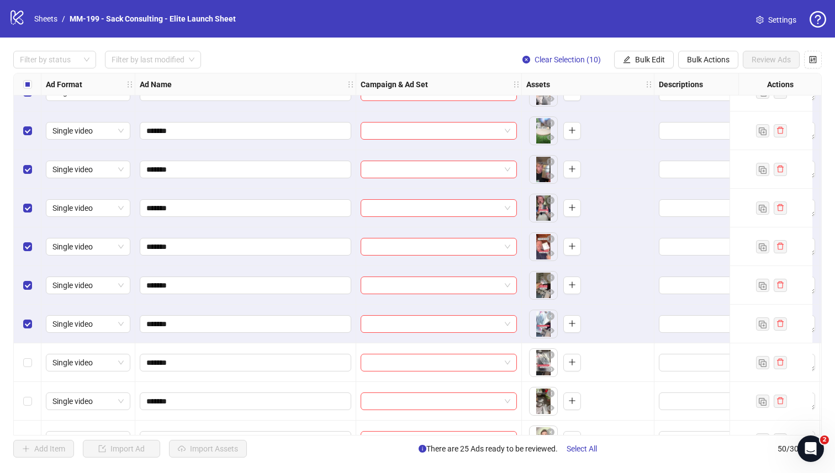
click at [33, 359] on div "Select row 36" at bounding box center [28, 363] width 28 height 39
click at [33, 359] on div "Select row 37" at bounding box center [28, 363] width 28 height 39
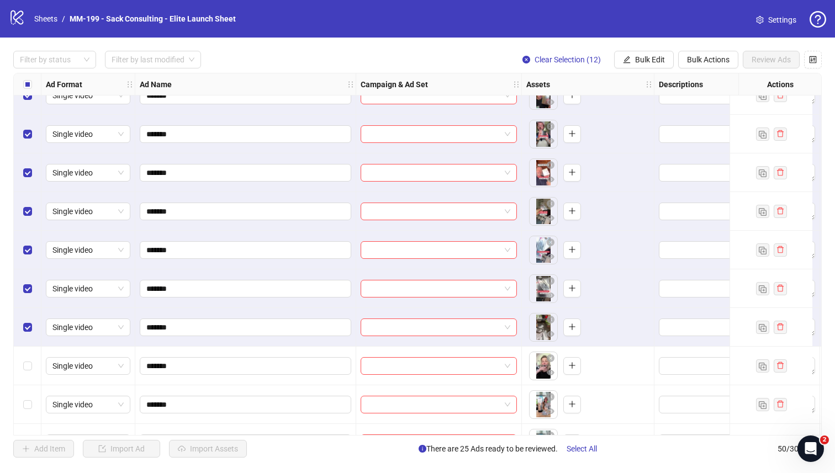
click at [33, 359] on div "Select row 38" at bounding box center [28, 366] width 28 height 39
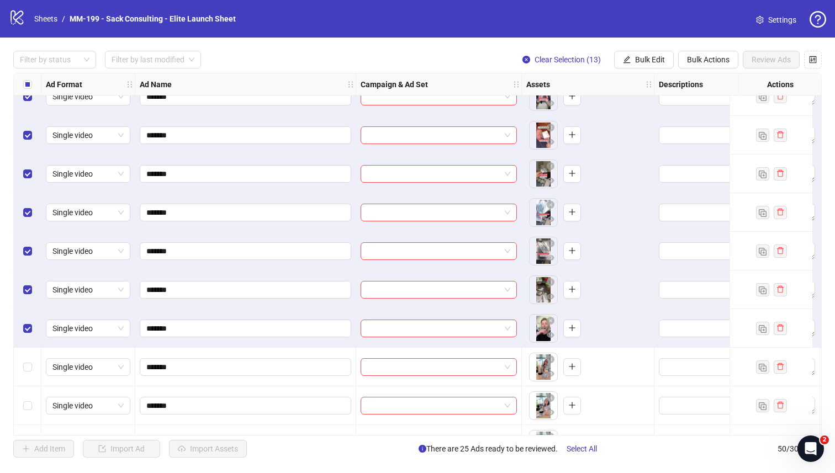
click at [33, 359] on div "Select row 39" at bounding box center [28, 367] width 28 height 39
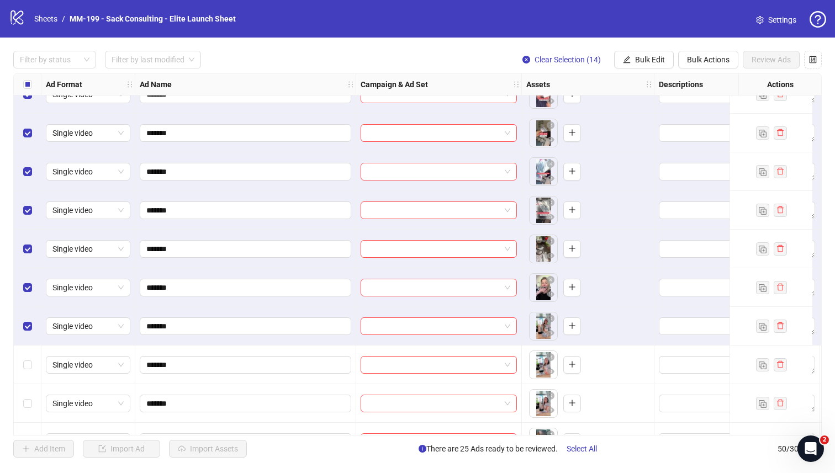
click at [33, 359] on div "Select row 40" at bounding box center [28, 365] width 28 height 39
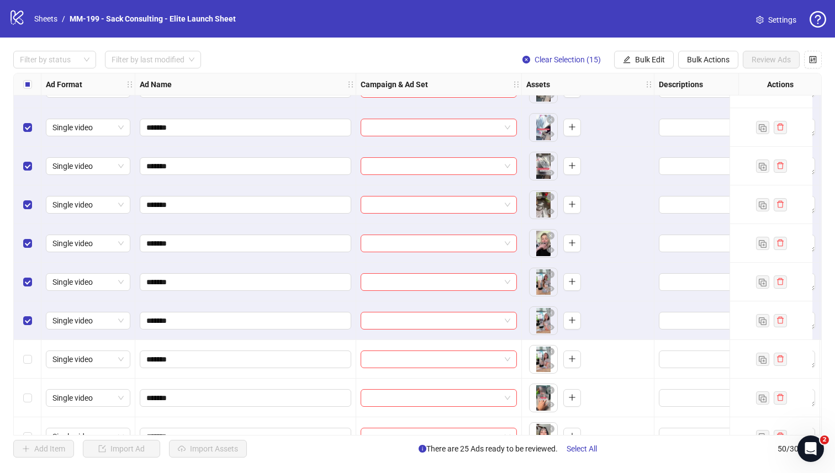
click at [33, 359] on div "Select row 41" at bounding box center [28, 359] width 28 height 39
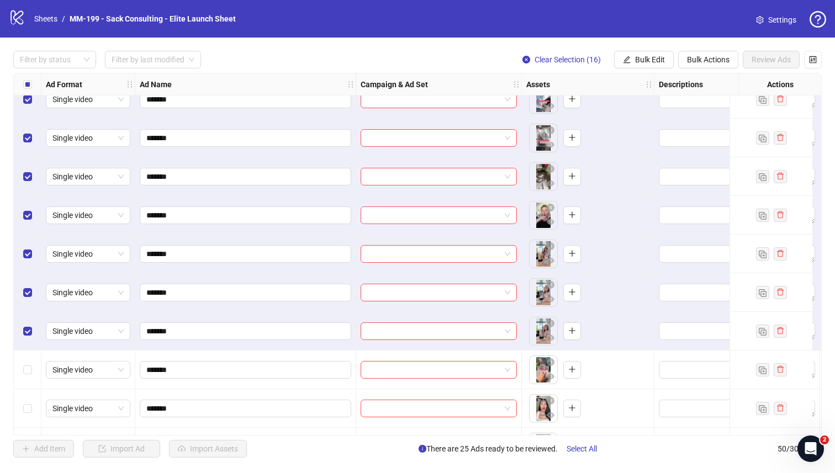
click at [33, 359] on div "Select row 42" at bounding box center [28, 370] width 28 height 39
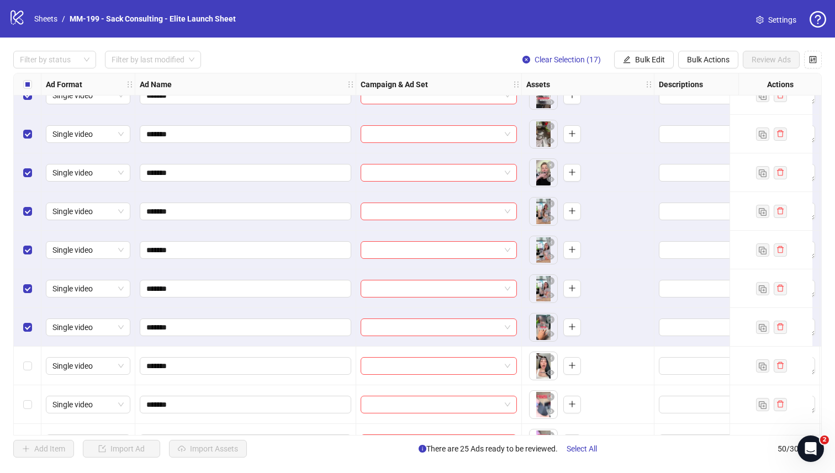
click at [33, 359] on div "Select row 43" at bounding box center [28, 366] width 28 height 39
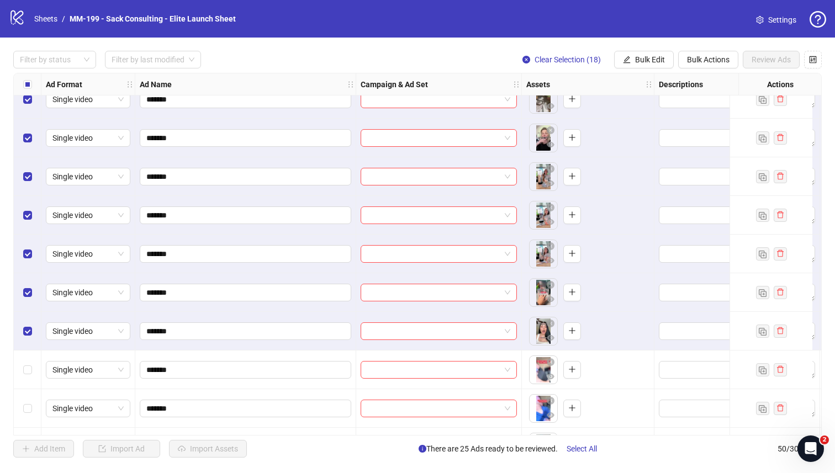
click at [33, 359] on div "Select row 44" at bounding box center [28, 370] width 28 height 39
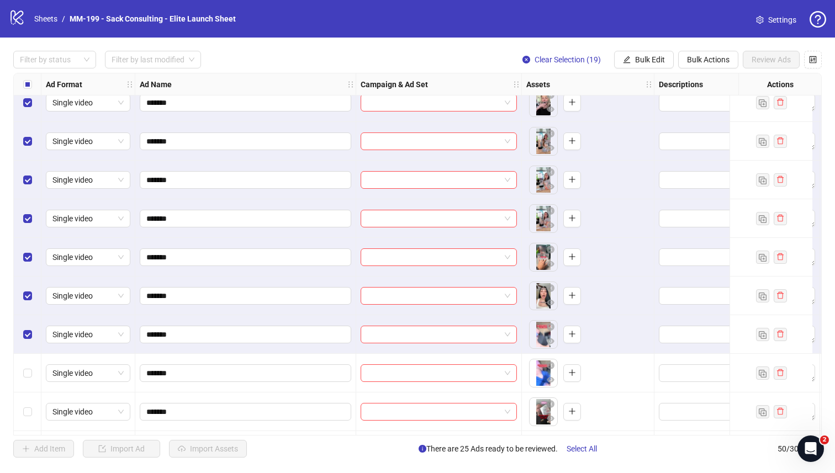
click at [33, 360] on div "Select row 45" at bounding box center [28, 373] width 28 height 39
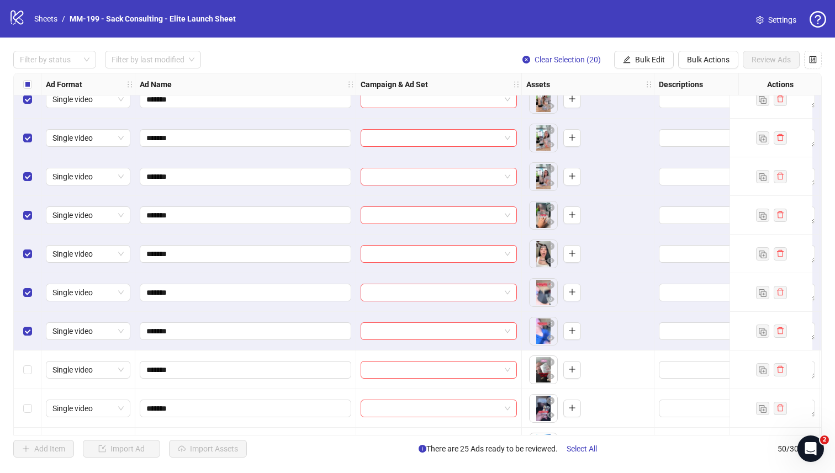
click at [33, 360] on div "Select row 46" at bounding box center [28, 370] width 28 height 39
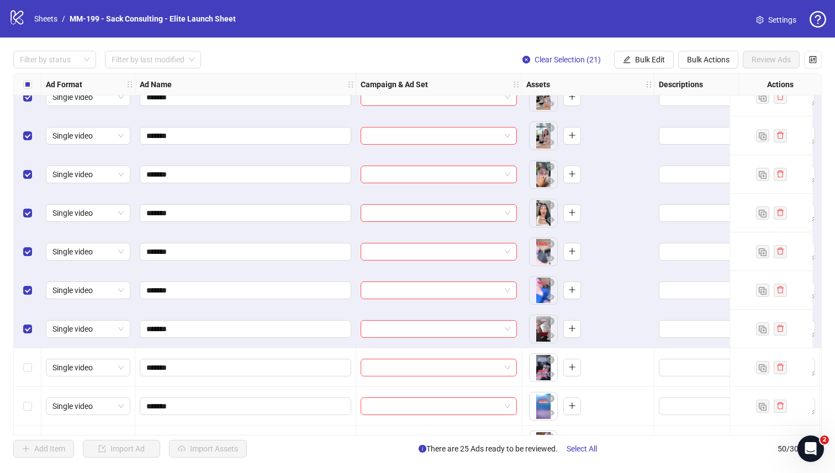
click at [33, 360] on div "Select row 47" at bounding box center [28, 368] width 28 height 39
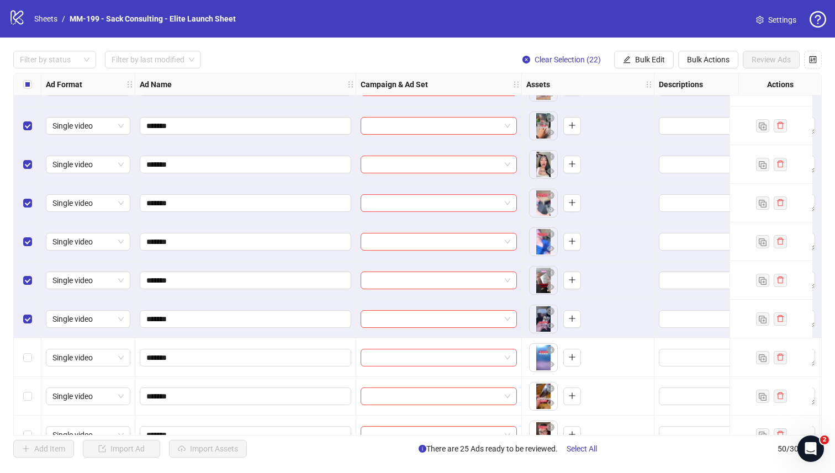
click at [33, 360] on div "Select row 48" at bounding box center [28, 358] width 28 height 39
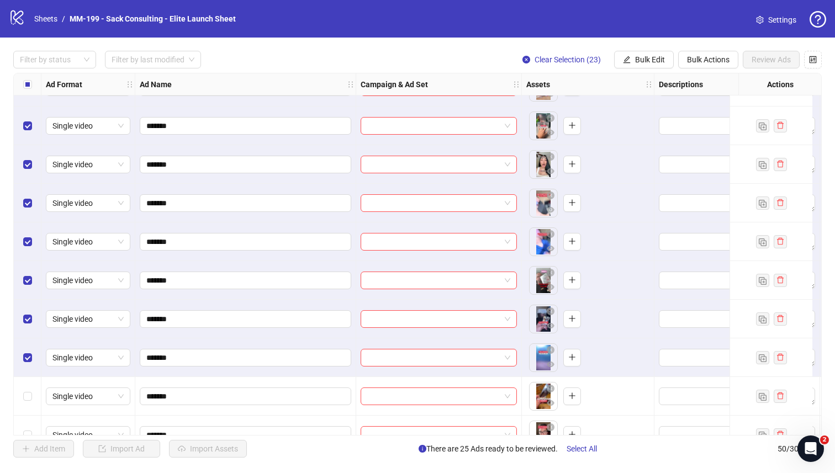
scroll to position [1598, 0]
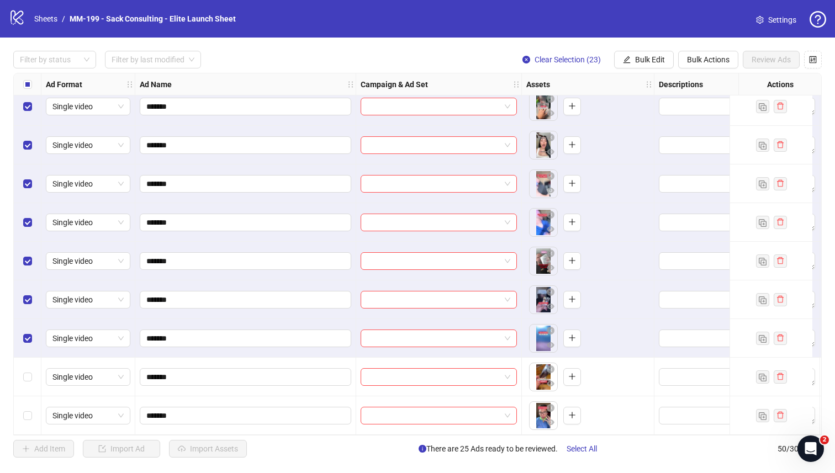
click at [29, 360] on div "Select row 49" at bounding box center [28, 377] width 28 height 39
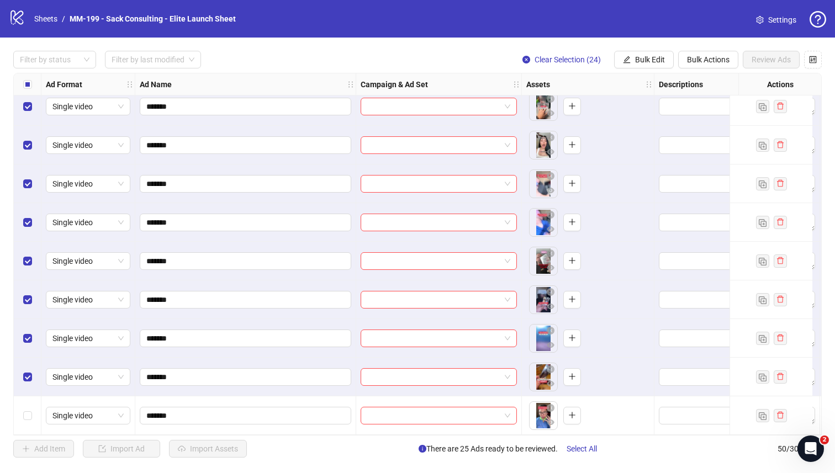
click at [26, 392] on div "Select row 49" at bounding box center [28, 377] width 28 height 39
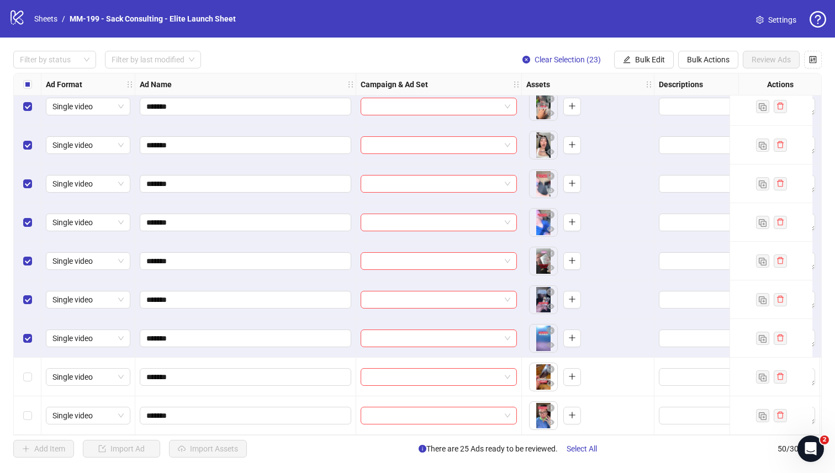
click at [26, 397] on div "Select row 50" at bounding box center [28, 416] width 28 height 39
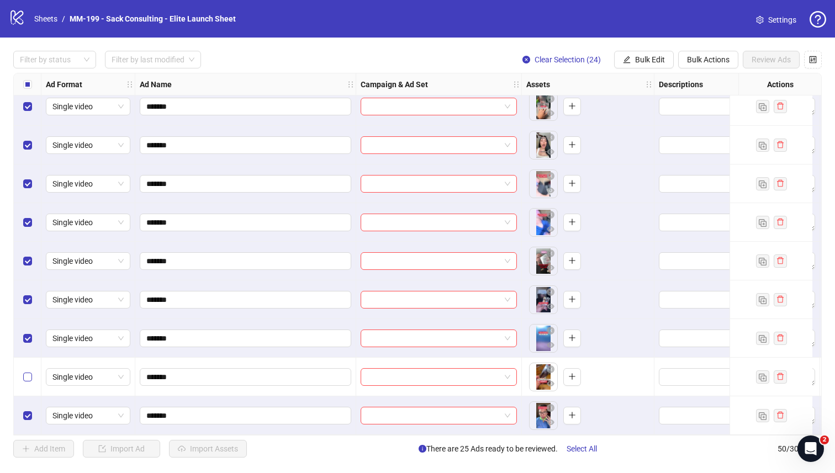
click at [26, 377] on label "Select row 49" at bounding box center [27, 377] width 9 height 12
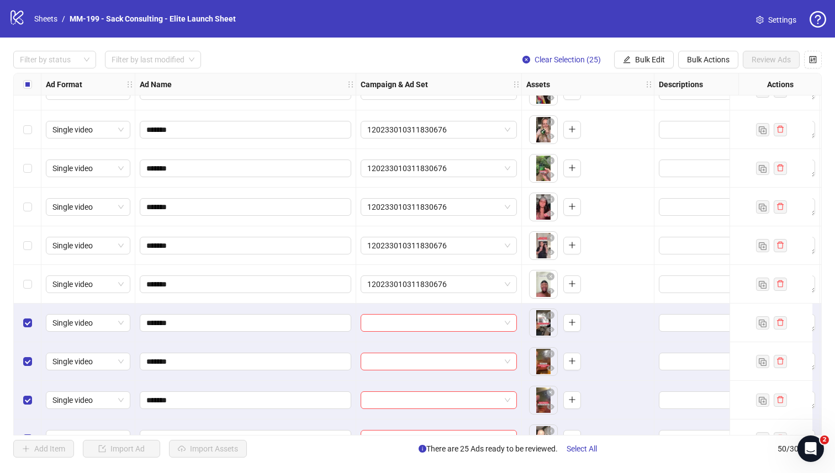
scroll to position [763, 0]
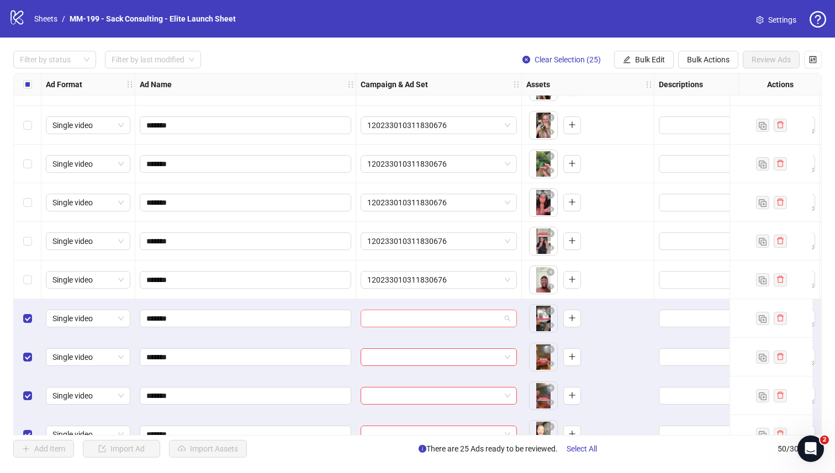
click at [388, 319] on input "search" at bounding box center [433, 318] width 133 height 17
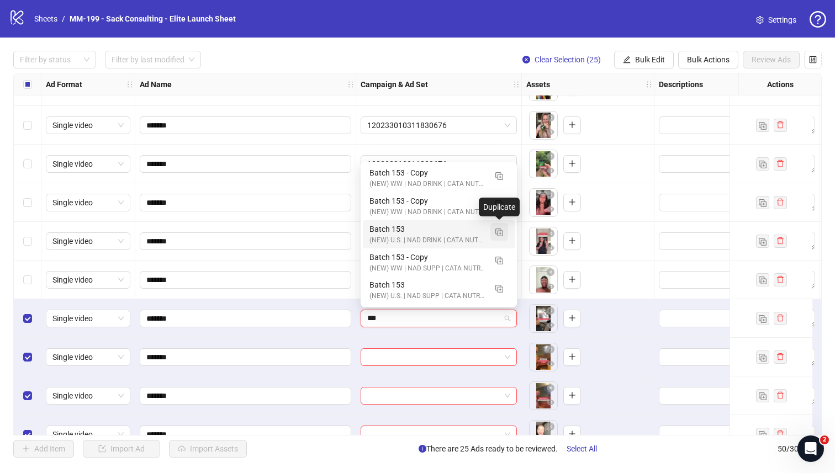
click at [497, 234] on img "button" at bounding box center [499, 233] width 8 height 8
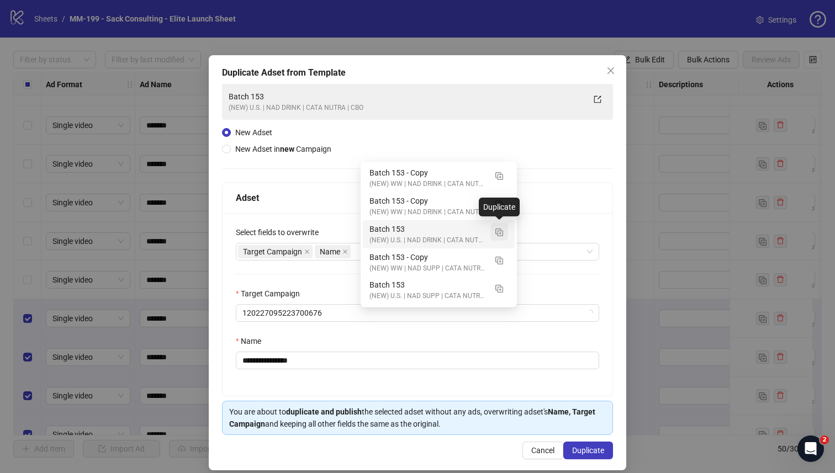
type input "***"
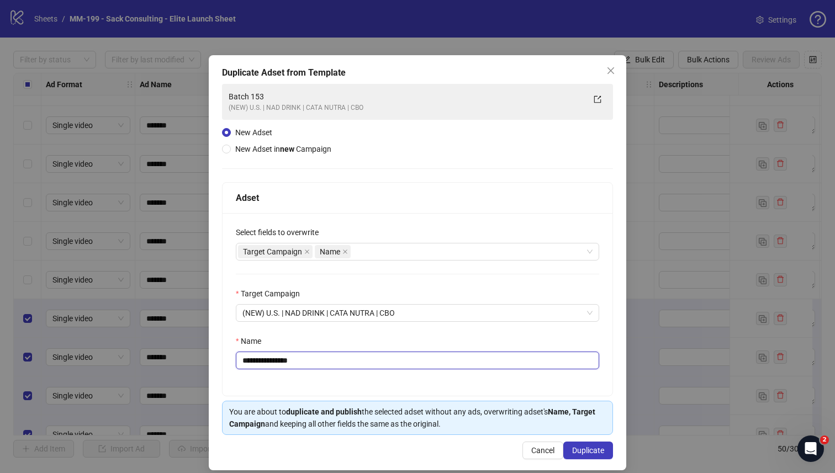
drag, startPoint x: 318, startPoint y: 358, endPoint x: 273, endPoint y: 361, distance: 44.8
click at [273, 361] on input "**********" at bounding box center [417, 361] width 363 height 18
type input "*********"
click at [322, 335] on div "Select fields to overwrite Target Campaign Name Target Campaign (NEW) U.S. | NA…" at bounding box center [418, 304] width 390 height 183
click at [374, 255] on div "Target Campaign Name" at bounding box center [411, 251] width 347 height 15
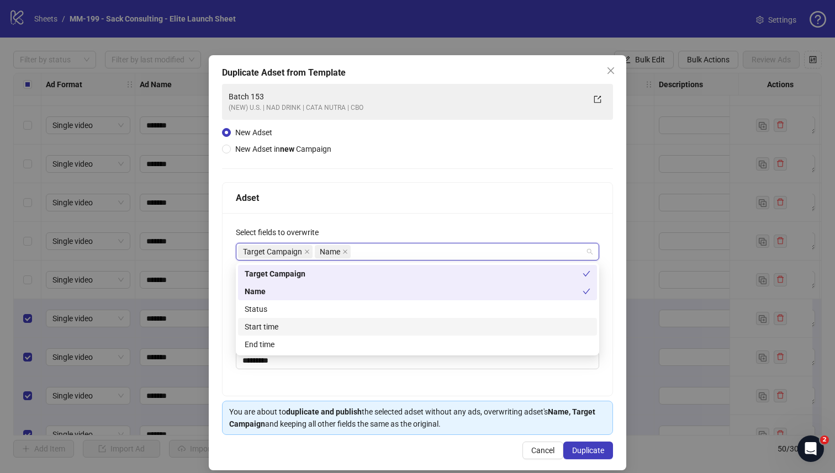
click at [357, 323] on div "Start time" at bounding box center [418, 327] width 346 height 12
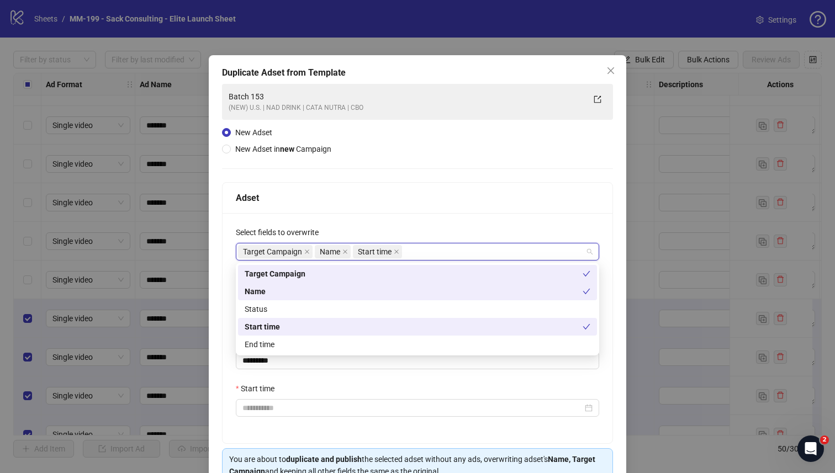
click at [397, 231] on div "Select fields to overwrite" at bounding box center [417, 234] width 363 height 17
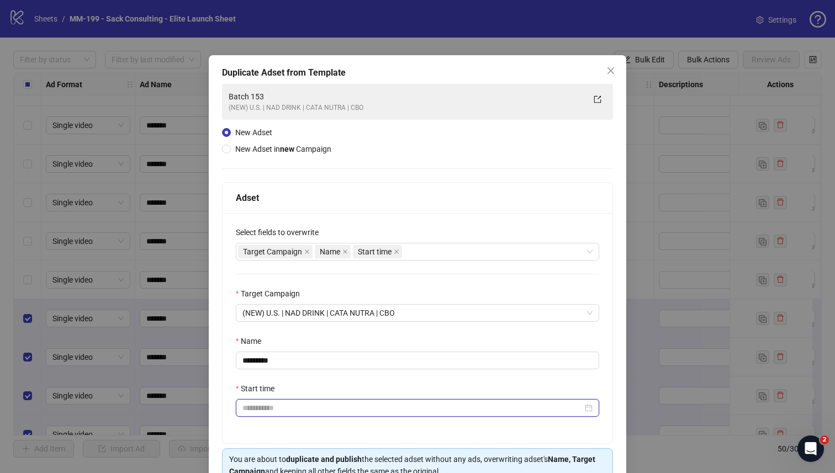
click at [329, 408] on input "Start time" at bounding box center [412, 408] width 340 height 12
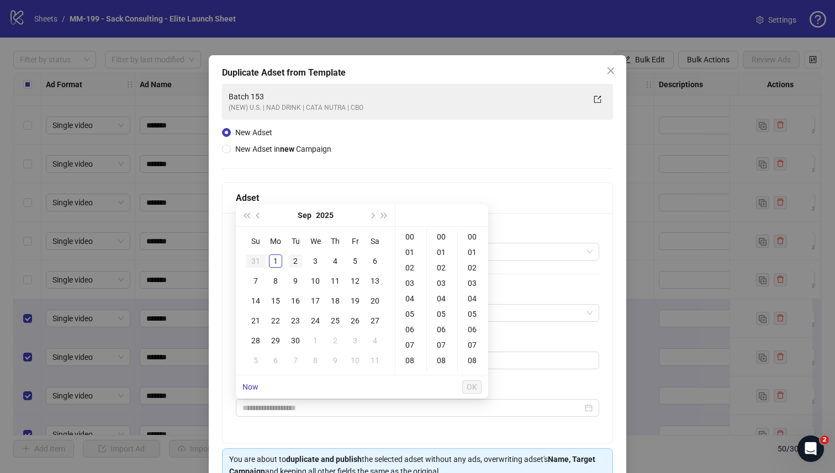
click at [303, 262] on td "2" at bounding box center [296, 261] width 20 height 20
type input "**********"
click at [466, 384] on button "OK" at bounding box center [471, 387] width 19 height 13
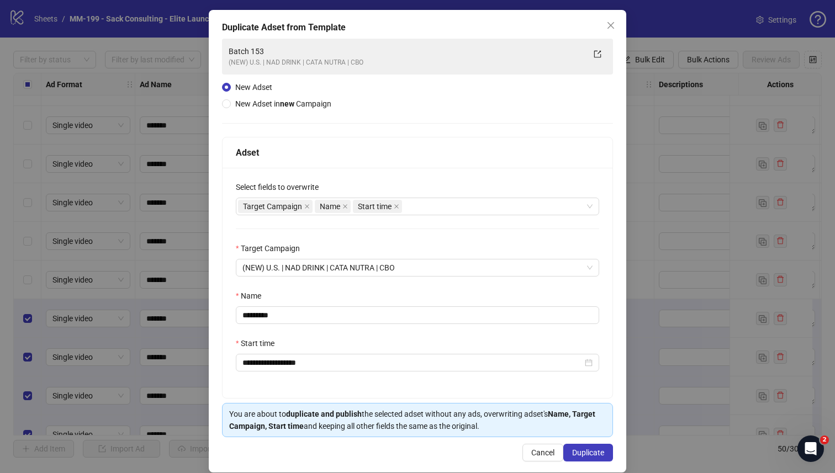
scroll to position [60, 0]
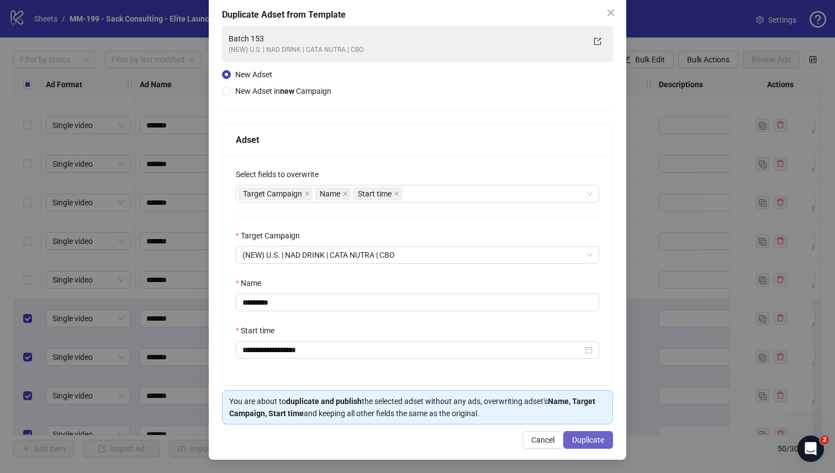
click at [578, 436] on span "Duplicate" at bounding box center [588, 440] width 32 height 9
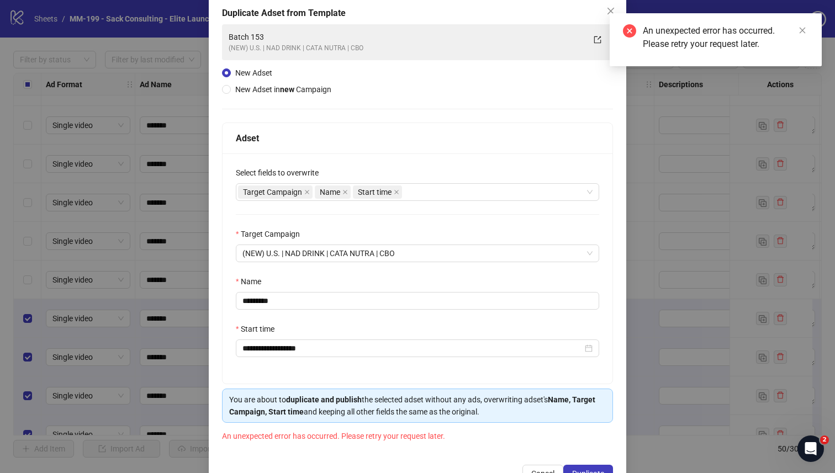
scroll to position [95, 0]
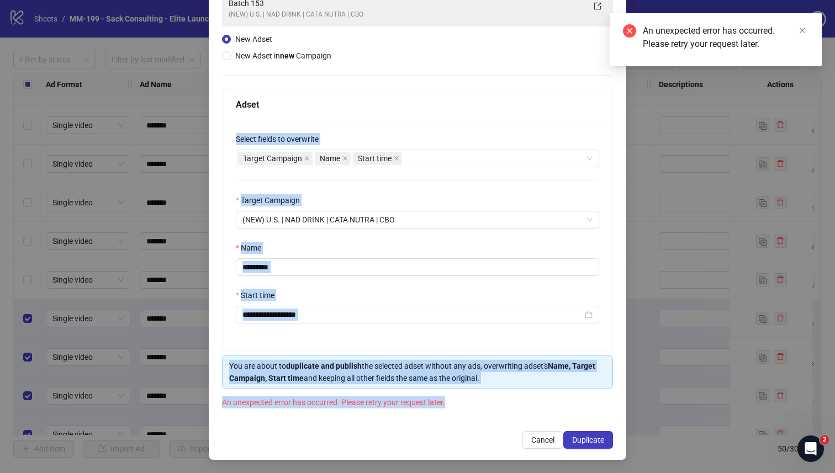
drag, startPoint x: 563, startPoint y: 124, endPoint x: 747, endPoint y: 109, distance: 185.1
click at [744, 109] on div "**********" at bounding box center [417, 236] width 835 height 473
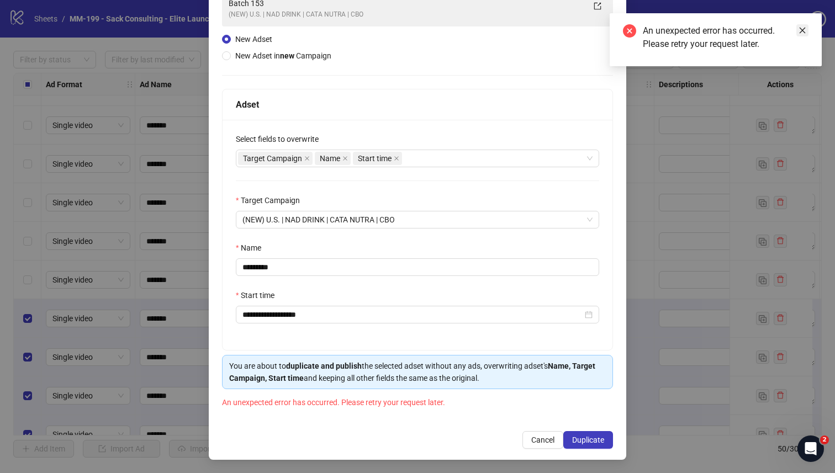
click at [803, 33] on icon "close" at bounding box center [803, 31] width 8 height 8
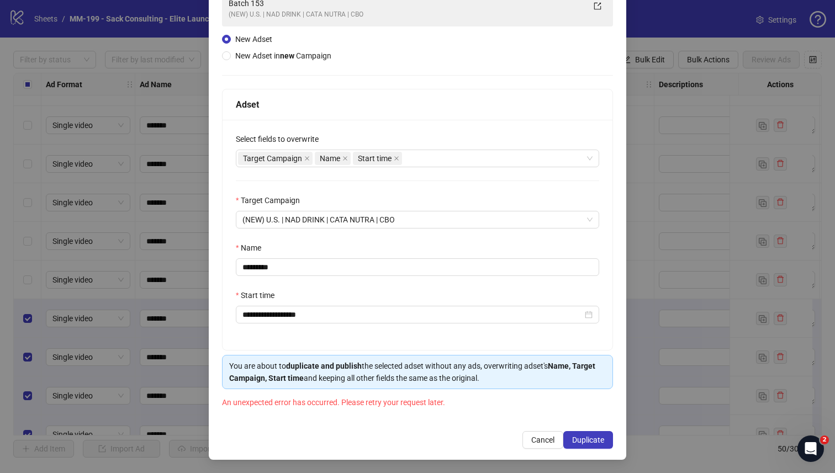
click at [685, 158] on div "**********" at bounding box center [417, 236] width 835 height 473
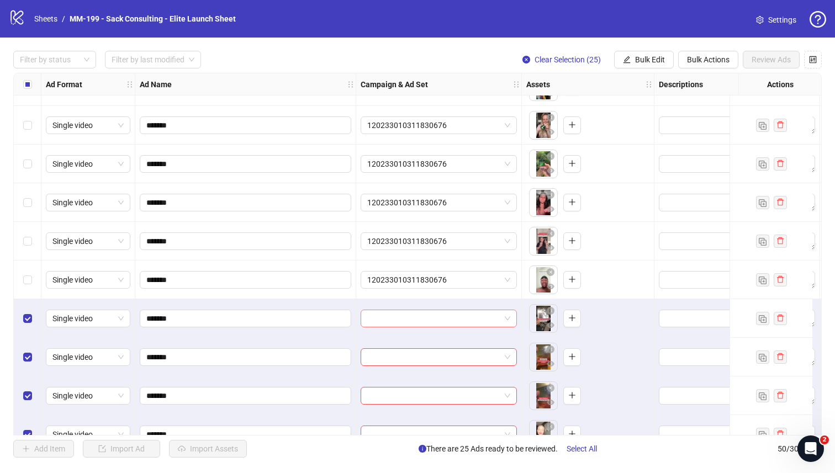
click at [482, 317] on input "search" at bounding box center [433, 318] width 133 height 17
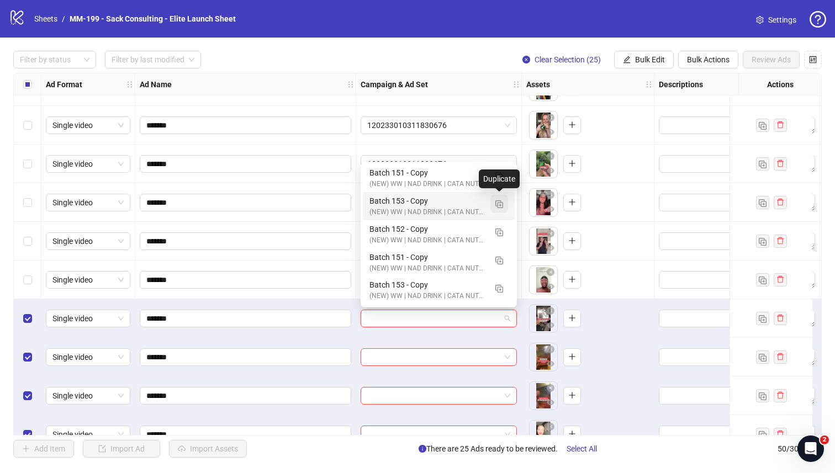
click at [497, 204] on img "button" at bounding box center [499, 204] width 8 height 8
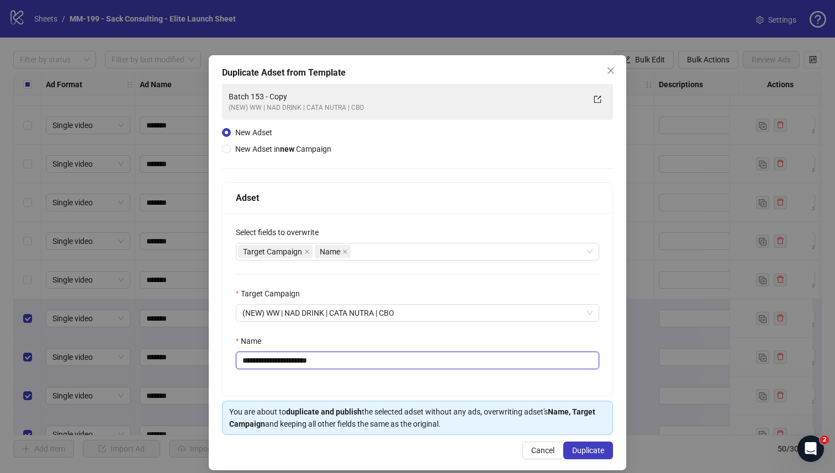
drag, startPoint x: 339, startPoint y: 364, endPoint x: 274, endPoint y: 366, distance: 65.2
click at [274, 365] on input "**********" at bounding box center [417, 361] width 363 height 18
type input "*********"
click at [333, 328] on div "Select fields to overwrite Target Campaign Name Target Campaign (NEW) WW | NAD …" at bounding box center [418, 304] width 390 height 183
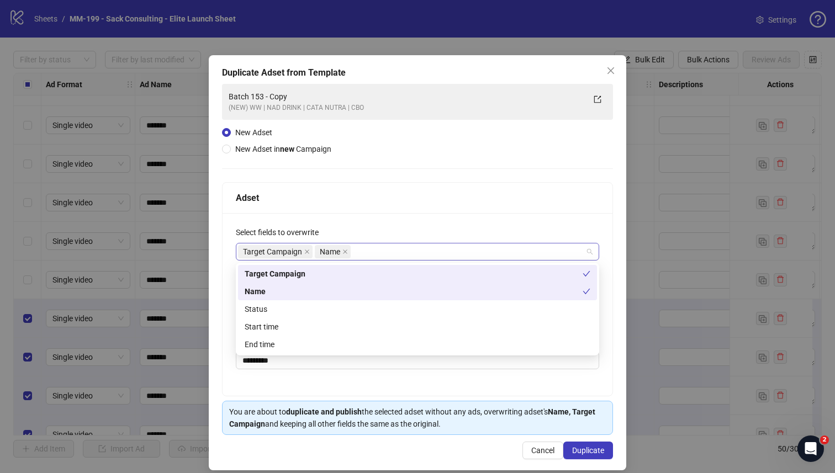
click at [372, 256] on div "Target Campaign Name" at bounding box center [411, 251] width 347 height 15
click at [362, 322] on div "Start time" at bounding box center [418, 327] width 346 height 12
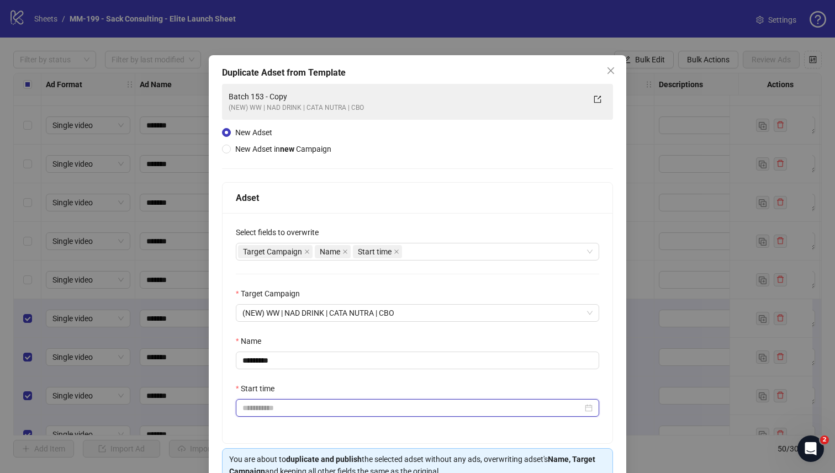
click at [312, 407] on input "Start time" at bounding box center [412, 408] width 340 height 12
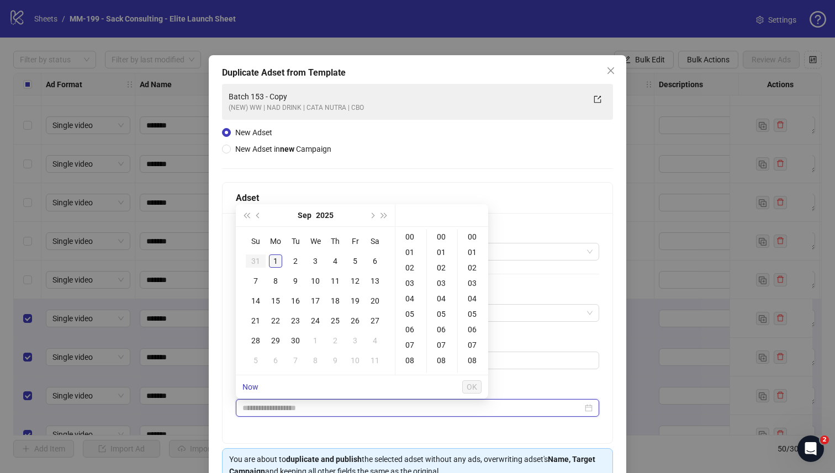
type input "**********"
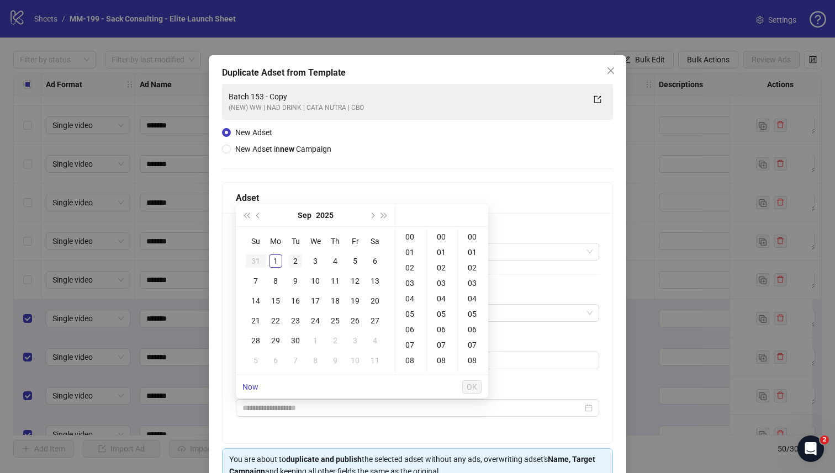
click at [288, 259] on td "2" at bounding box center [296, 261] width 20 height 20
type input "**********"
click at [482, 386] on ul "Now OK" at bounding box center [362, 387] width 252 height 23
click at [477, 386] on button "OK" at bounding box center [471, 387] width 19 height 13
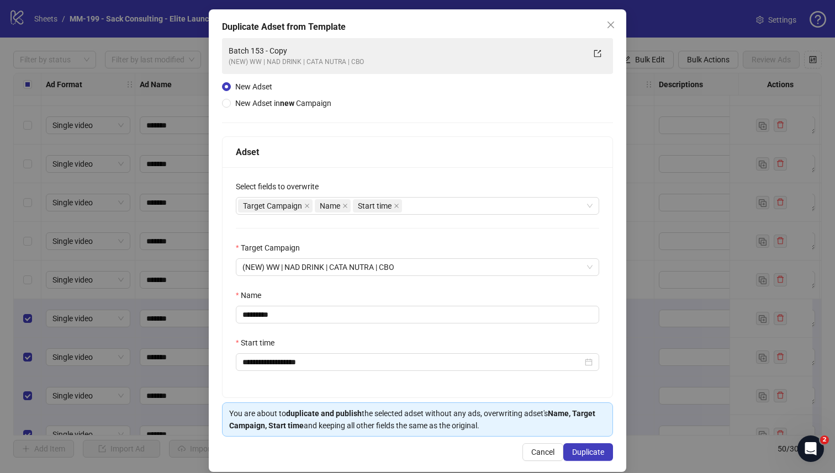
scroll to position [60, 0]
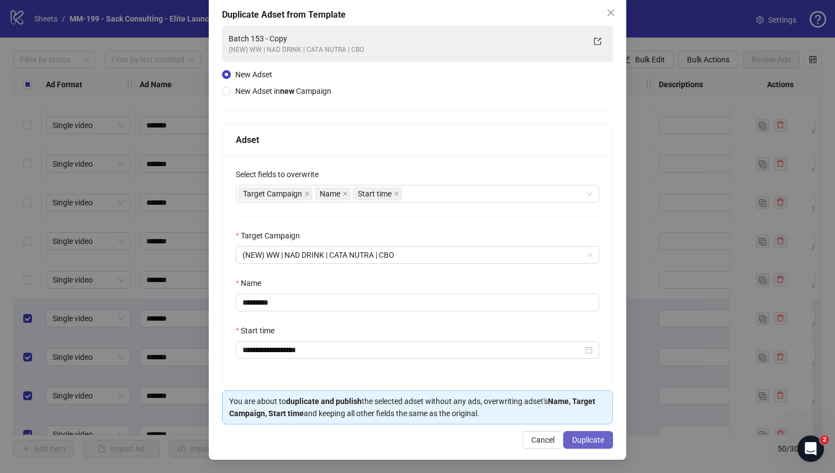
click at [577, 437] on span "Duplicate" at bounding box center [588, 440] width 32 height 9
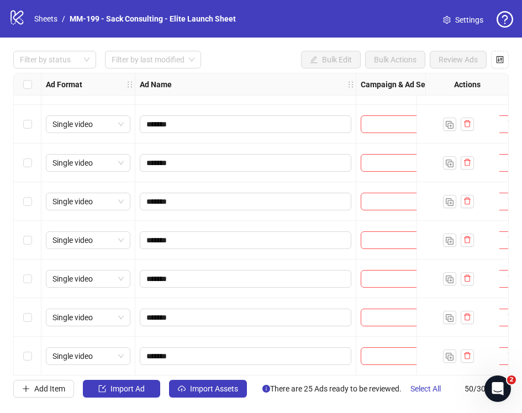
scroll to position [1658, 0]
click at [30, 356] on label "Select row 50" at bounding box center [27, 356] width 9 height 12
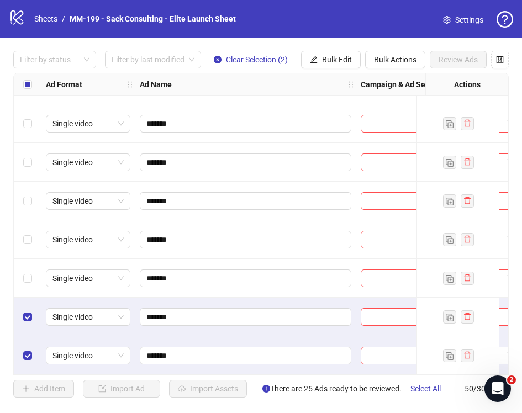
click at [22, 285] on div "Select row 48" at bounding box center [28, 278] width 28 height 39
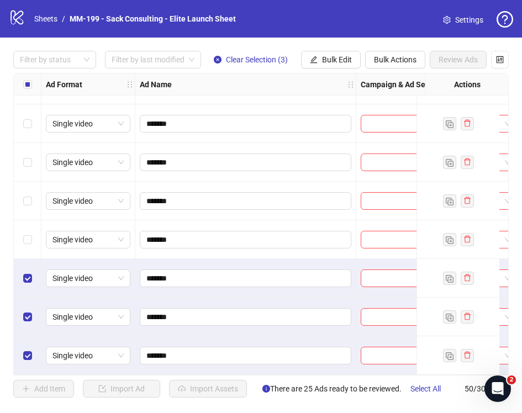
click at [26, 250] on div "Select row 47" at bounding box center [28, 239] width 28 height 39
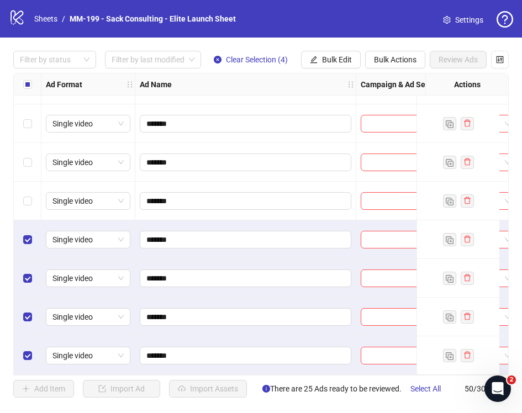
click at [26, 187] on div "Select row 46" at bounding box center [28, 201] width 28 height 39
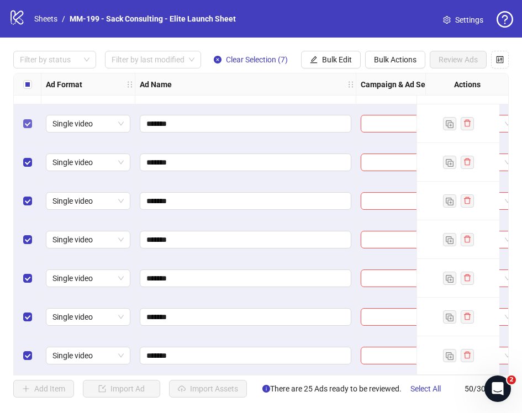
scroll to position [1574, 0]
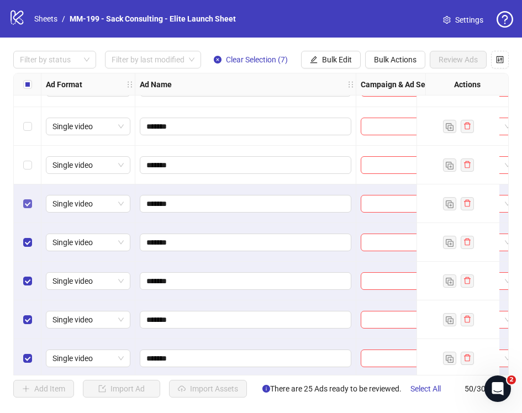
click at [27, 118] on div "Select row 42" at bounding box center [28, 126] width 28 height 39
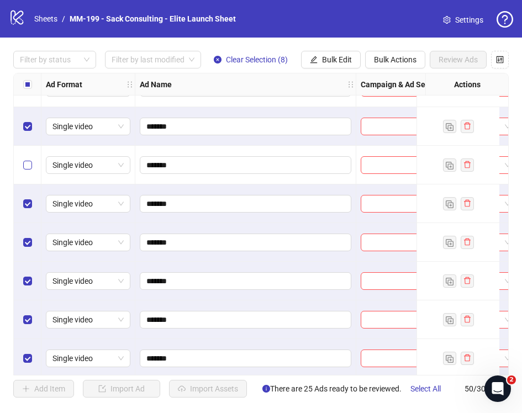
click at [29, 170] on label "Select row 43" at bounding box center [27, 165] width 9 height 12
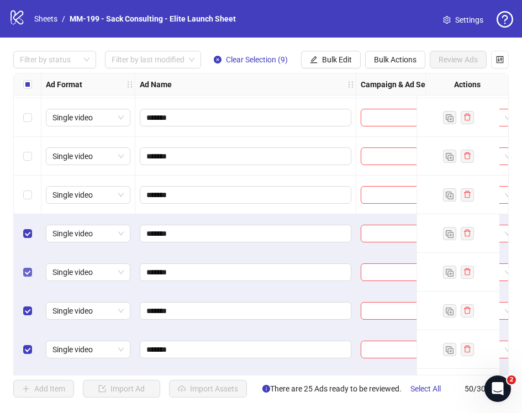
click at [29, 170] on div "Select row 40" at bounding box center [28, 156] width 28 height 39
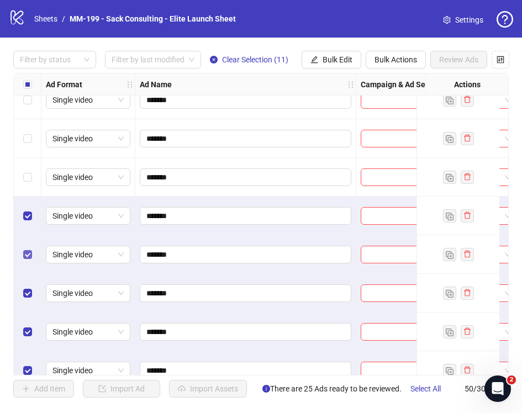
scroll to position [1380, 0]
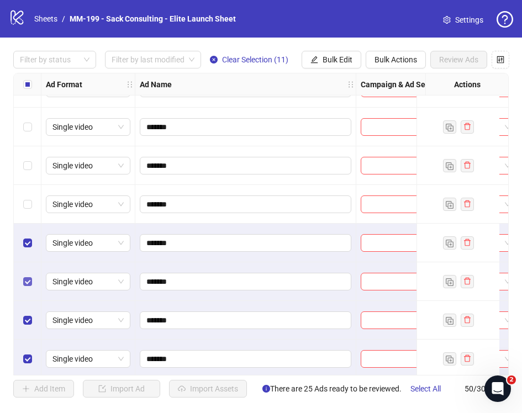
click at [29, 193] on div "Select row 39" at bounding box center [28, 204] width 28 height 39
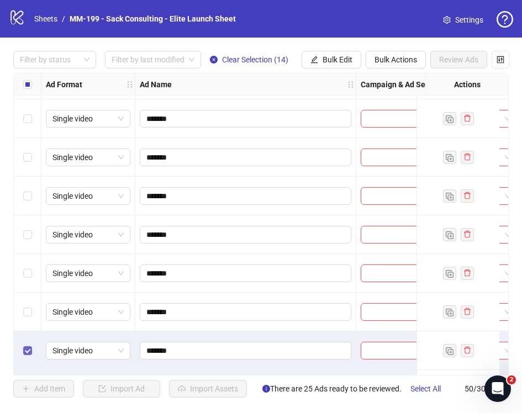
scroll to position [1091, 0]
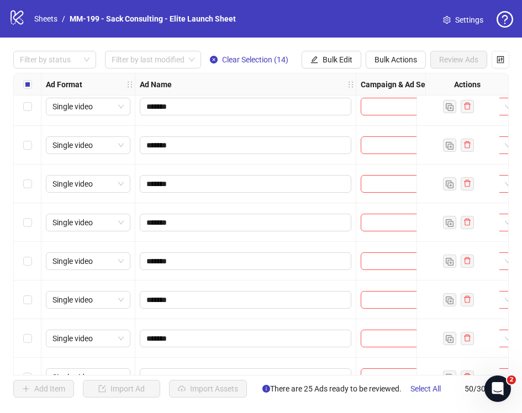
click at [27, 202] on div "Select row 31" at bounding box center [28, 184] width 28 height 39
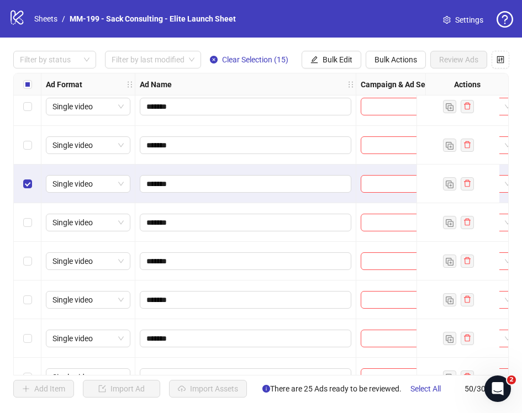
click at [28, 235] on div "Select row 32" at bounding box center [28, 222] width 28 height 39
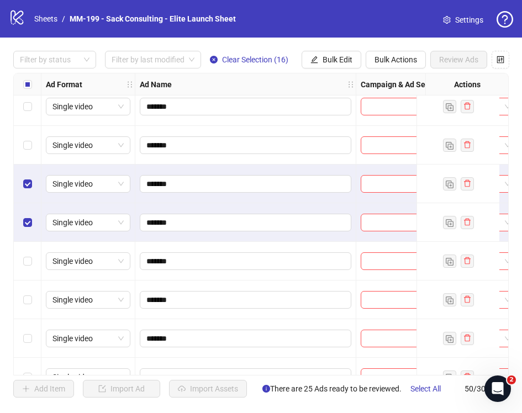
click at [28, 245] on div "Select row 33" at bounding box center [28, 261] width 28 height 39
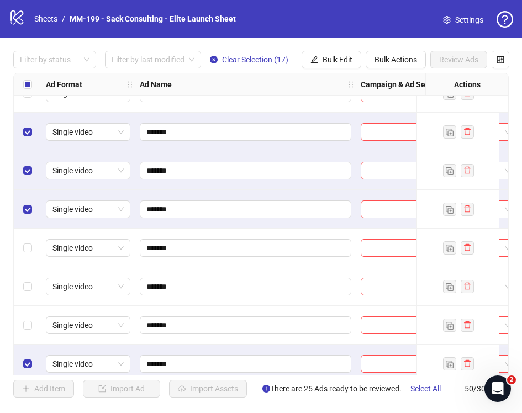
scroll to position [1146, 0]
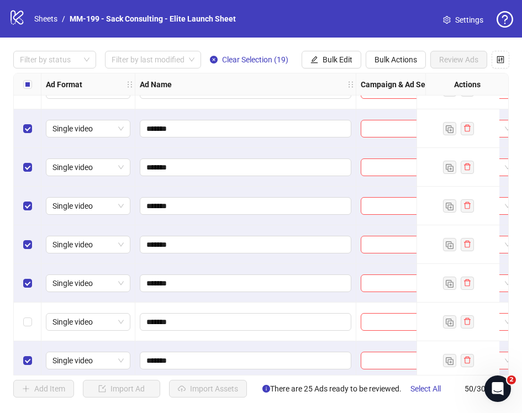
click at [26, 304] on div "Select row 36" at bounding box center [28, 322] width 28 height 39
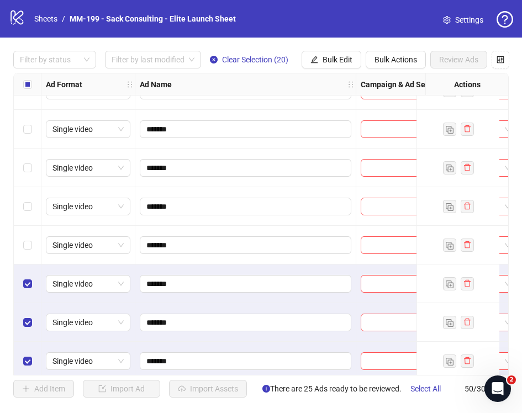
scroll to position [967, 0]
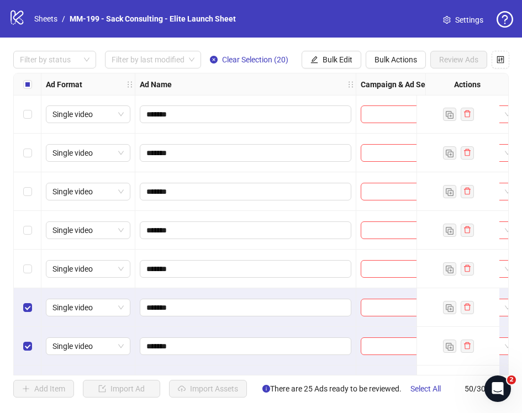
click at [28, 278] on div "Select row 30" at bounding box center [28, 269] width 28 height 39
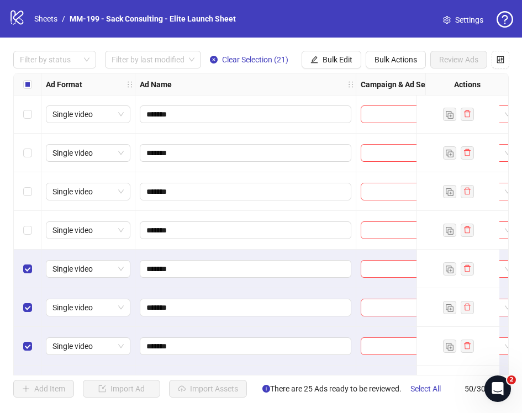
click at [27, 218] on div "Select row 29" at bounding box center [28, 230] width 28 height 39
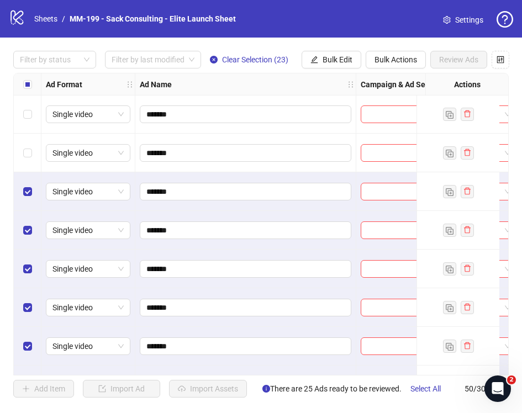
click at [27, 161] on div "Select row 27" at bounding box center [28, 153] width 28 height 39
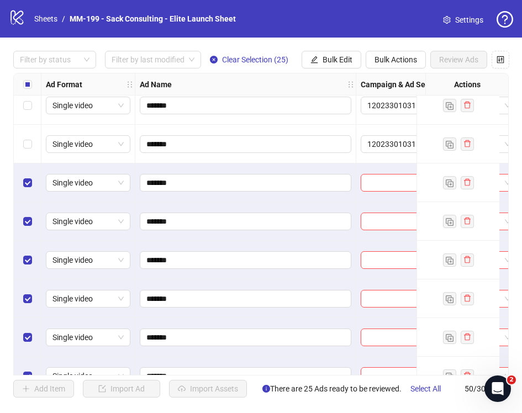
scroll to position [878, 0]
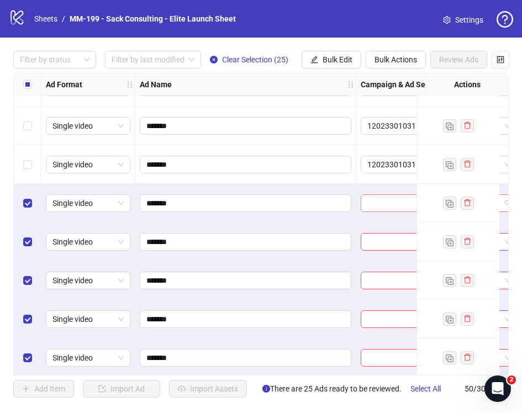
click at [373, 212] on div at bounding box center [439, 203] width 156 height 18
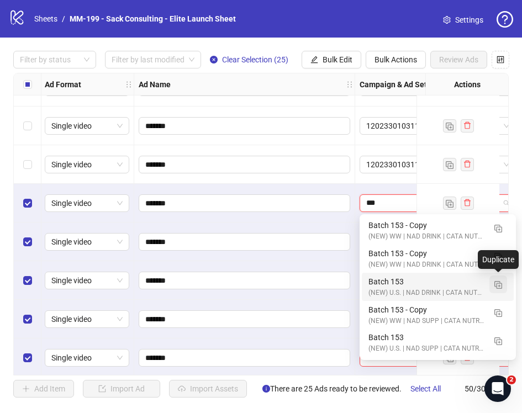
click at [495, 284] on img "button" at bounding box center [498, 285] width 8 height 8
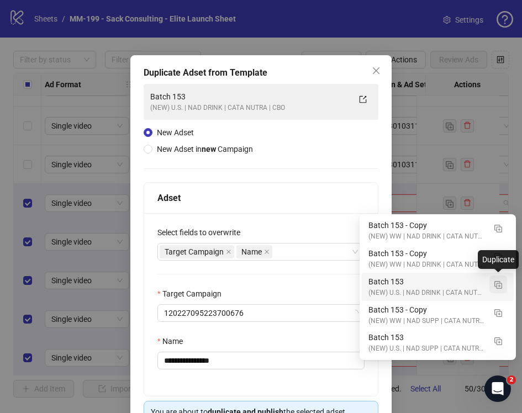
type input "***"
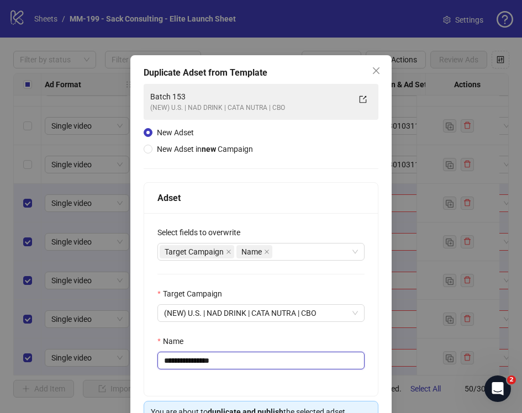
drag, startPoint x: 254, startPoint y: 363, endPoint x: 196, endPoint y: 363, distance: 57.4
click at [196, 363] on input "**********" at bounding box center [260, 361] width 207 height 18
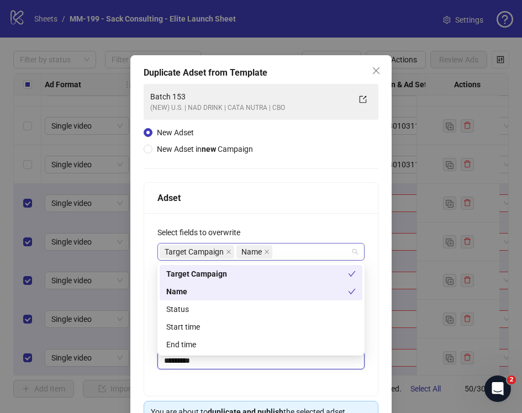
click at [286, 251] on div "Target Campaign Name" at bounding box center [255, 251] width 191 height 15
type input "*********"
type input "*"
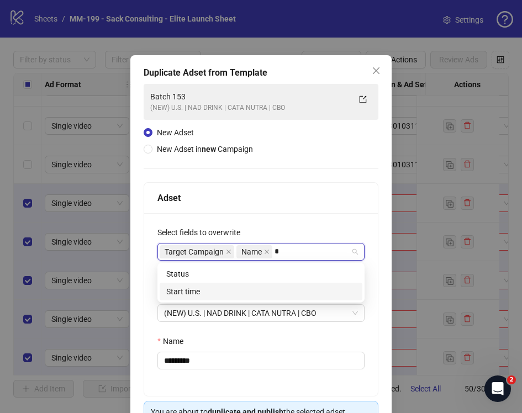
click at [253, 289] on div "Start time" at bounding box center [260, 292] width 189 height 12
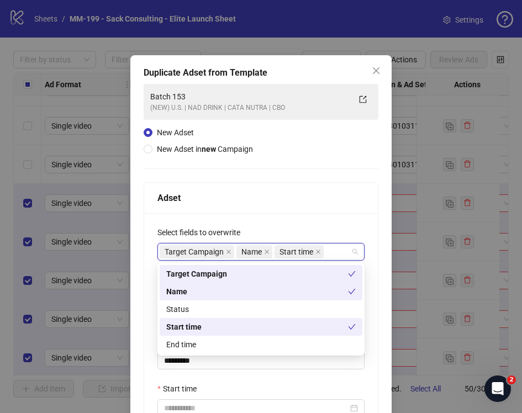
click at [288, 229] on div "Select fields to overwrite" at bounding box center [260, 234] width 207 height 17
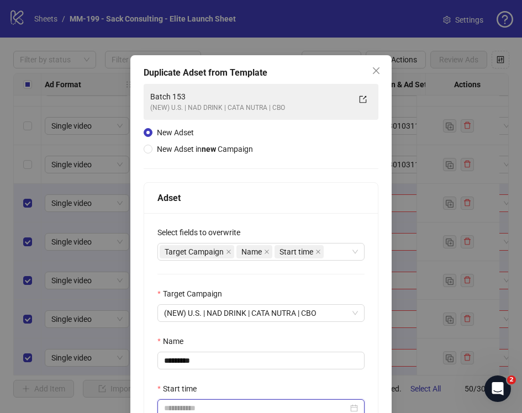
click at [213, 404] on input "Start time" at bounding box center [256, 408] width 184 height 12
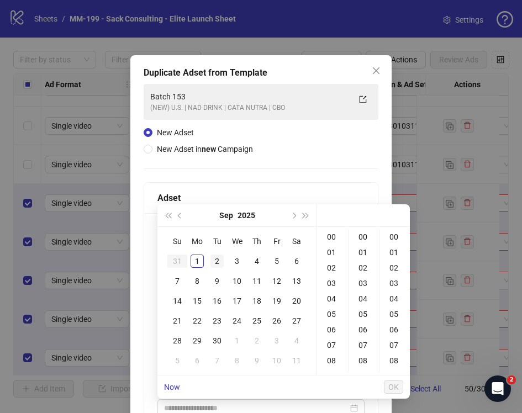
click at [220, 262] on div "2" at bounding box center [216, 261] width 13 height 13
type input "**********"
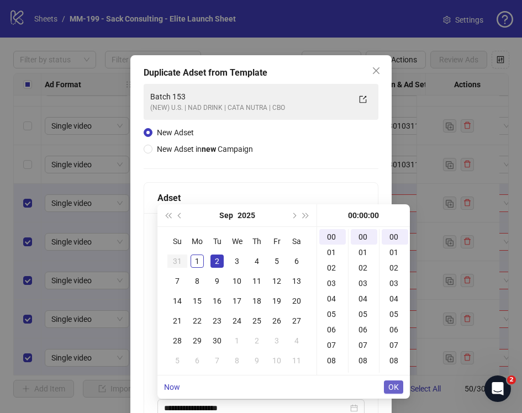
click at [397, 383] on span "OK" at bounding box center [393, 387] width 10 height 9
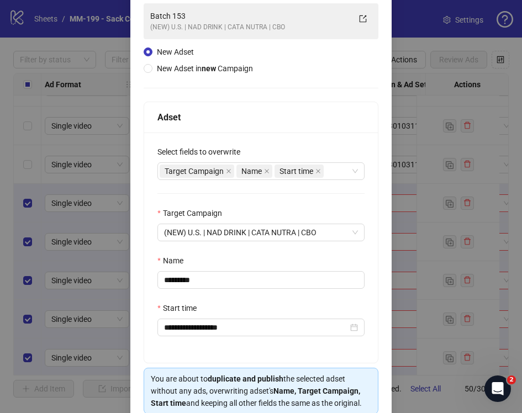
scroll to position [132, 0]
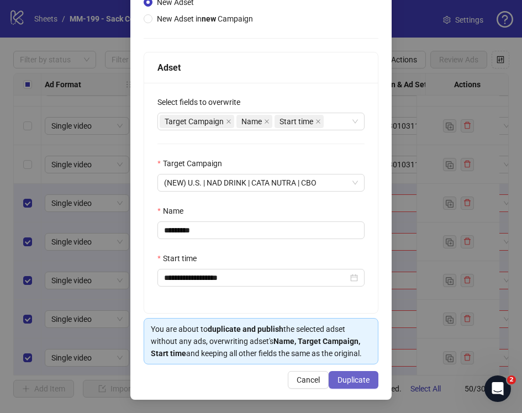
click at [362, 379] on span "Duplicate" at bounding box center [353, 380] width 32 height 9
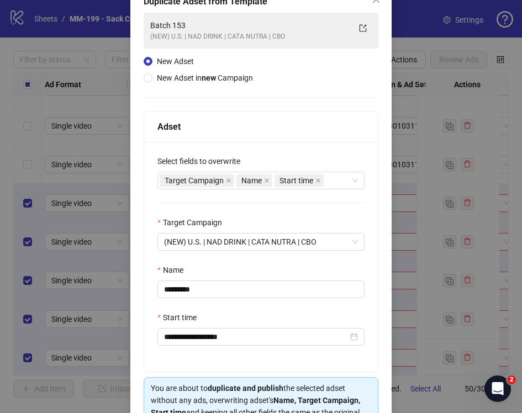
scroll to position [0, 0]
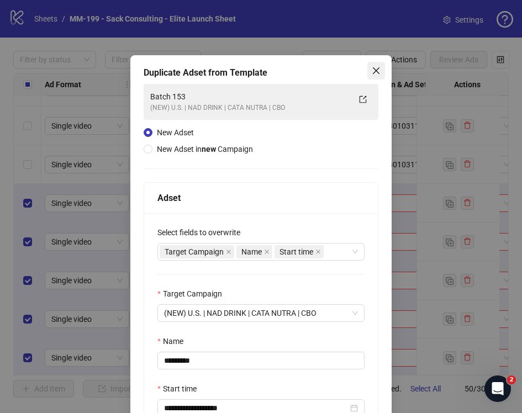
click at [381, 67] on span "Close" at bounding box center [376, 70] width 18 height 9
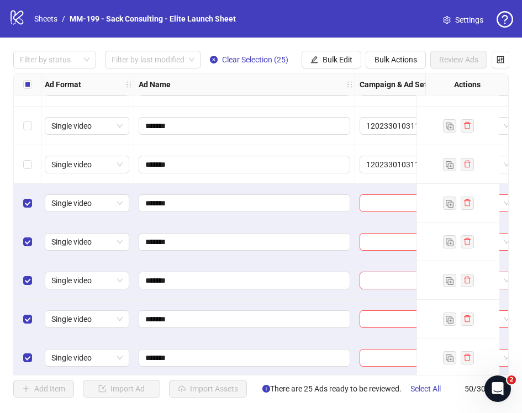
click at [471, 18] on span "Settings" at bounding box center [469, 20] width 28 height 12
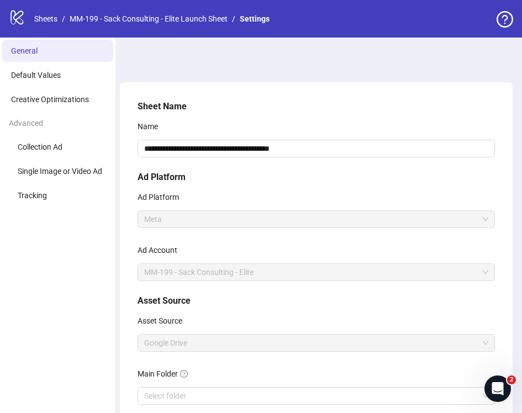
click at [23, 21] on icon at bounding box center [16, 17] width 13 height 14
click at [50, 20] on link "Sheets" at bounding box center [46, 19] width 28 height 12
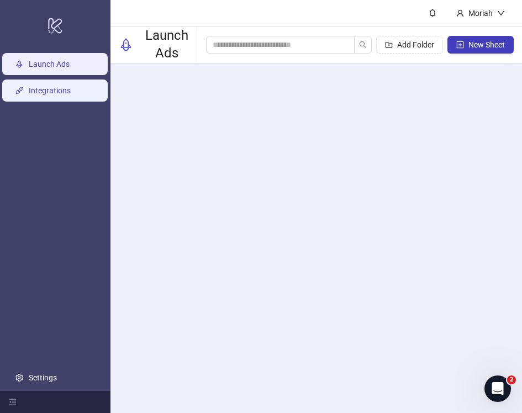
click at [50, 89] on link "Integrations" at bounding box center [50, 90] width 42 height 9
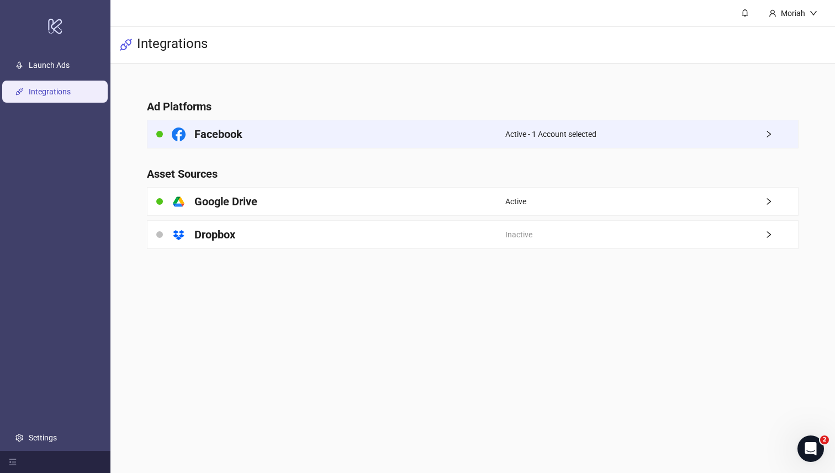
click at [521, 140] on span "Active - 1 Account selected" at bounding box center [550, 134] width 91 height 12
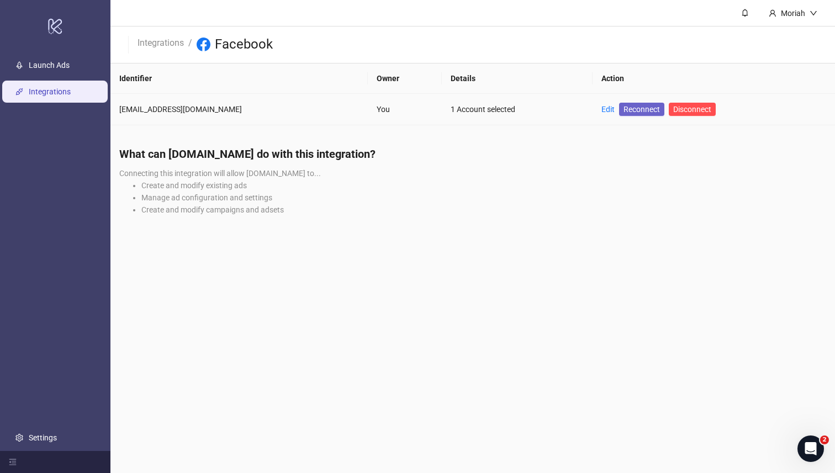
click at [521, 108] on span "Reconnect" at bounding box center [642, 109] width 36 height 12
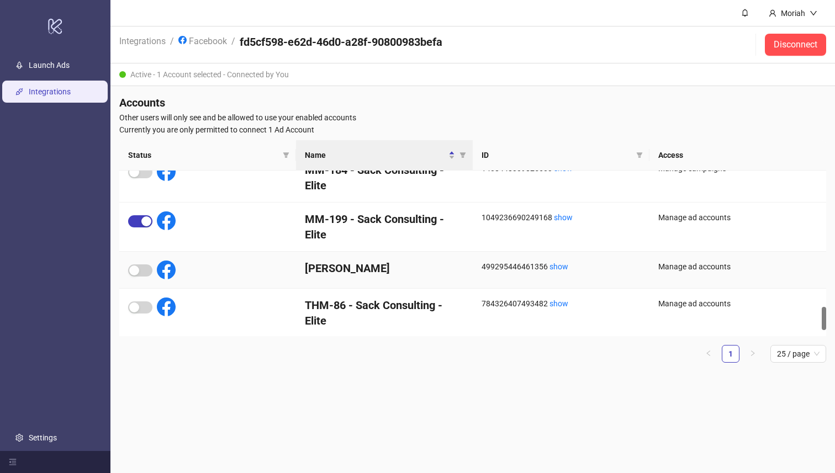
scroll to position [973, 0]
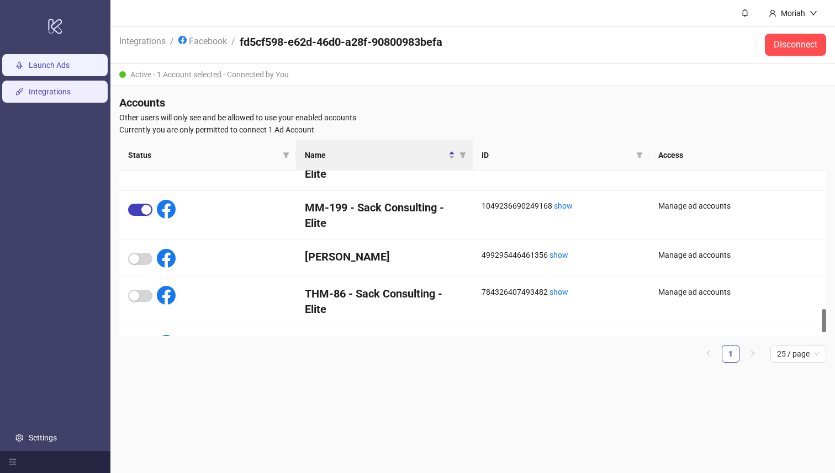
click at [70, 70] on link "Launch Ads" at bounding box center [49, 65] width 41 height 9
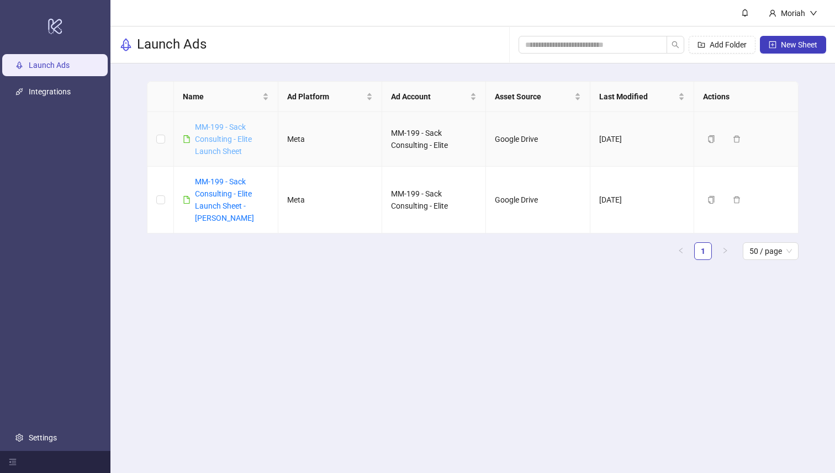
click at [242, 138] on link "MM-199 - Sack Consulting - Elite Launch Sheet" at bounding box center [223, 139] width 57 height 33
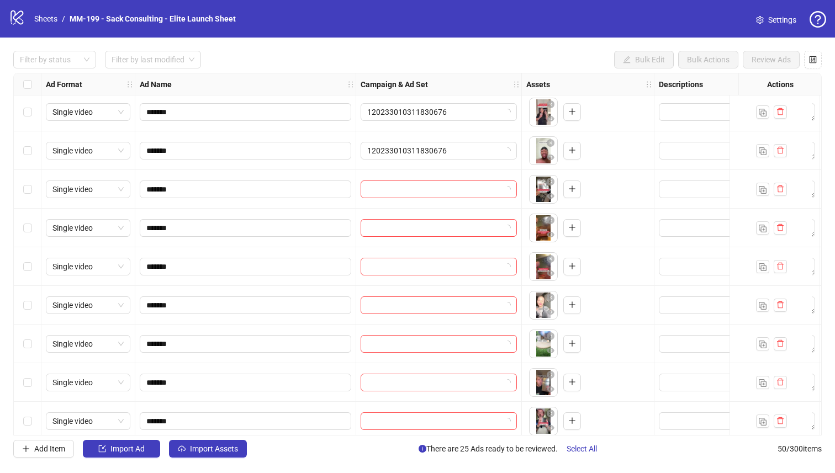
scroll to position [879, 0]
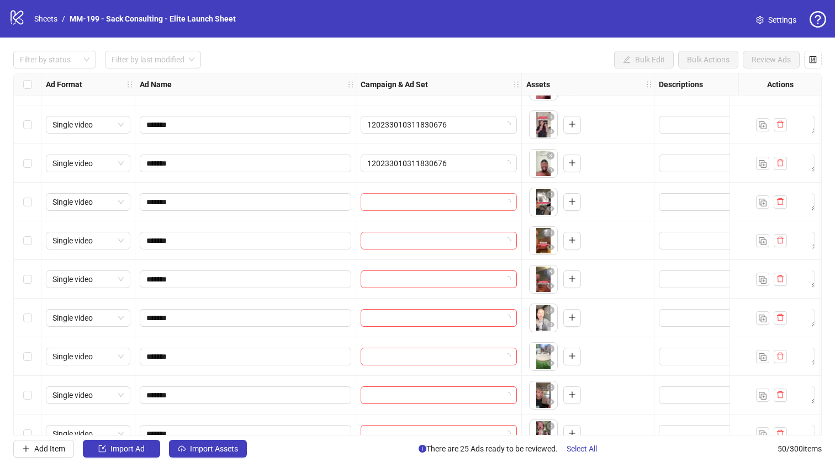
click at [383, 197] on input "search" at bounding box center [433, 202] width 133 height 17
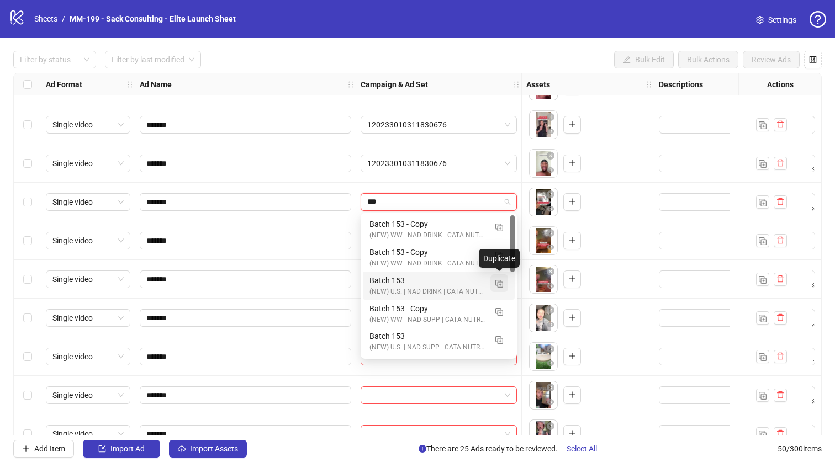
click at [504, 283] on button "button" at bounding box center [499, 283] width 18 height 18
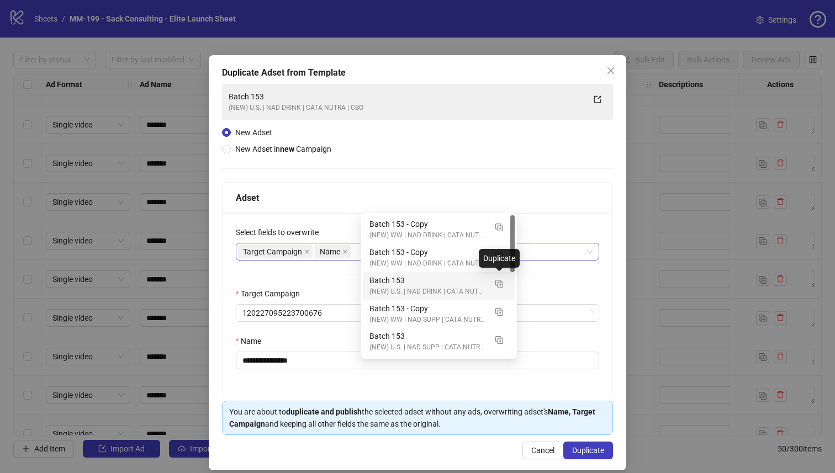
type input "***"
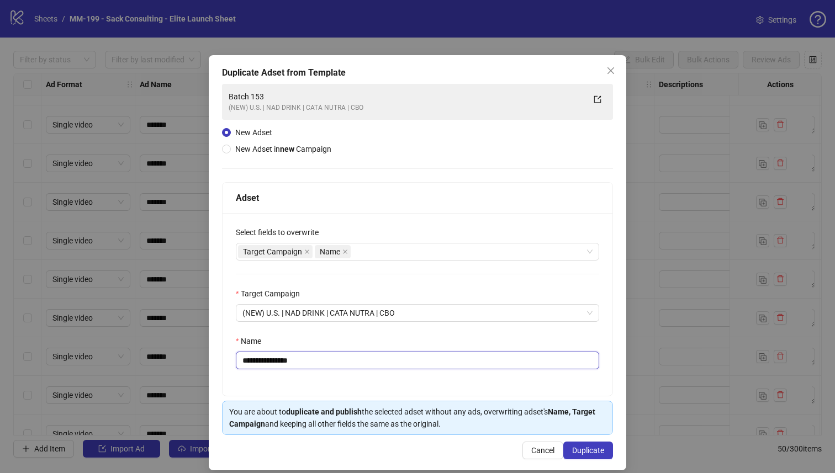
drag, startPoint x: 335, startPoint y: 365, endPoint x: 273, endPoint y: 365, distance: 61.9
click at [273, 365] on input "**********" at bounding box center [417, 361] width 363 height 18
type input "*********"
click at [308, 337] on div "Name" at bounding box center [417, 343] width 363 height 17
click at [416, 246] on div "Target Campaign Name" at bounding box center [411, 251] width 347 height 15
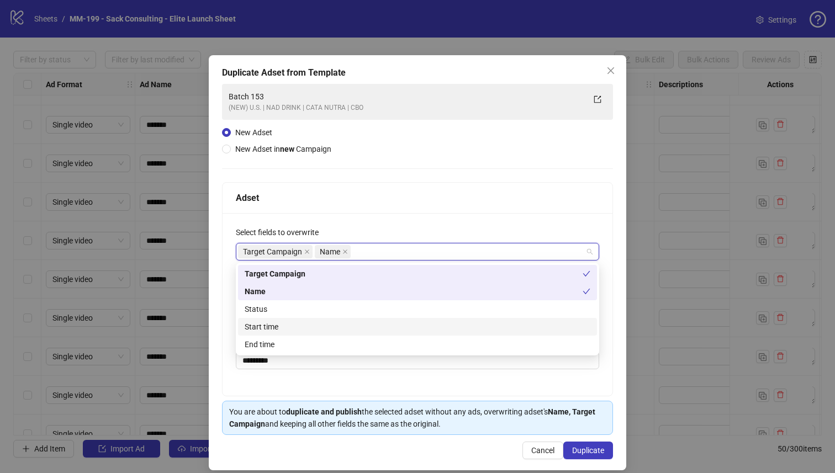
click at [372, 319] on div "Start time" at bounding box center [417, 327] width 359 height 18
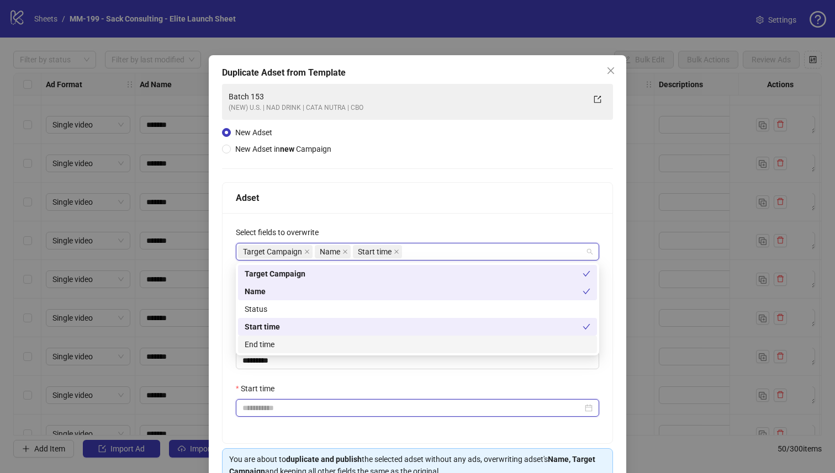
click at [331, 414] on input "Start time" at bounding box center [412, 408] width 340 height 12
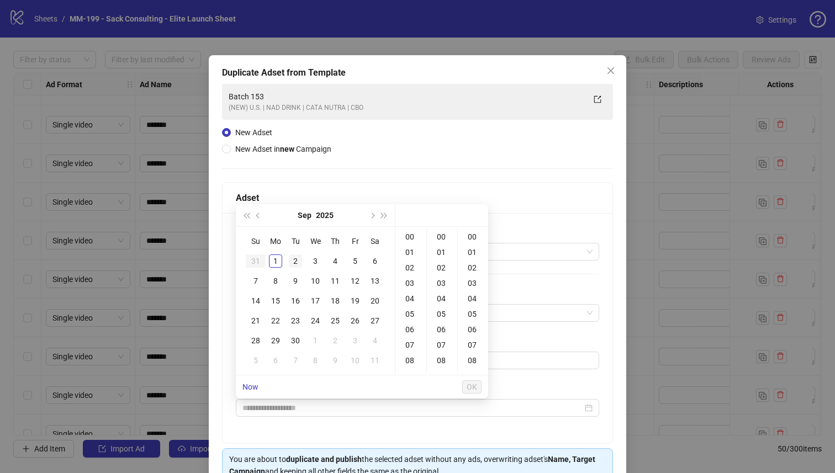
click at [294, 260] on div "2" at bounding box center [295, 261] width 13 height 13
type input "**********"
click at [468, 390] on span "OK" at bounding box center [472, 387] width 10 height 9
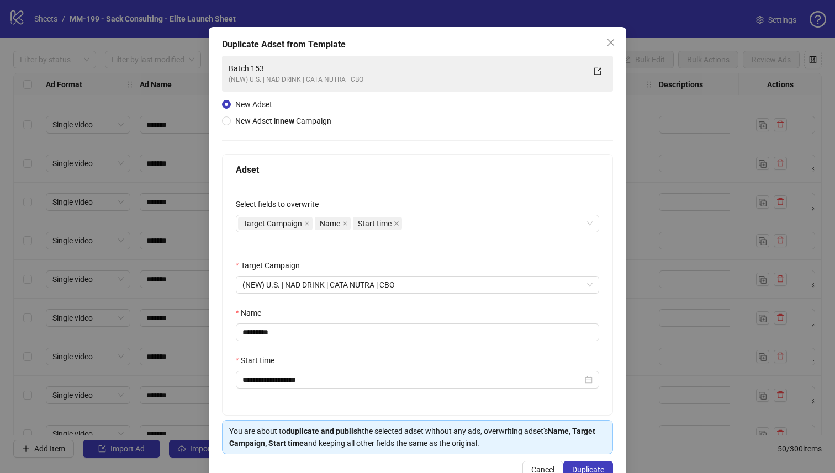
scroll to position [60, 0]
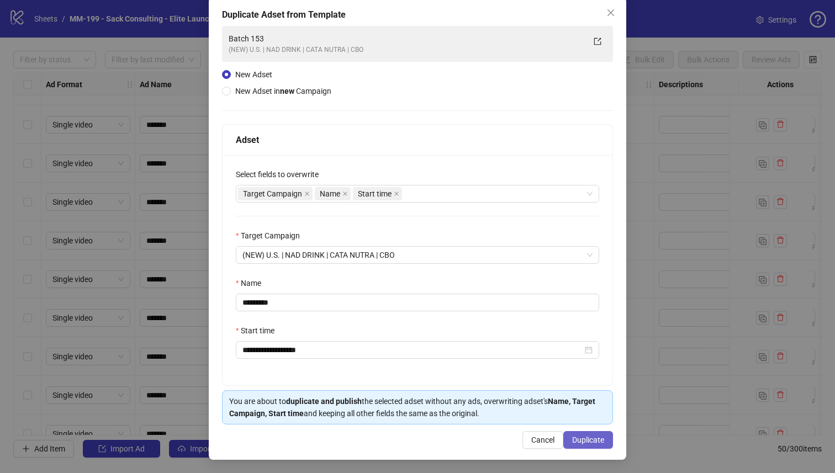
click at [576, 435] on button "Duplicate" at bounding box center [588, 440] width 50 height 18
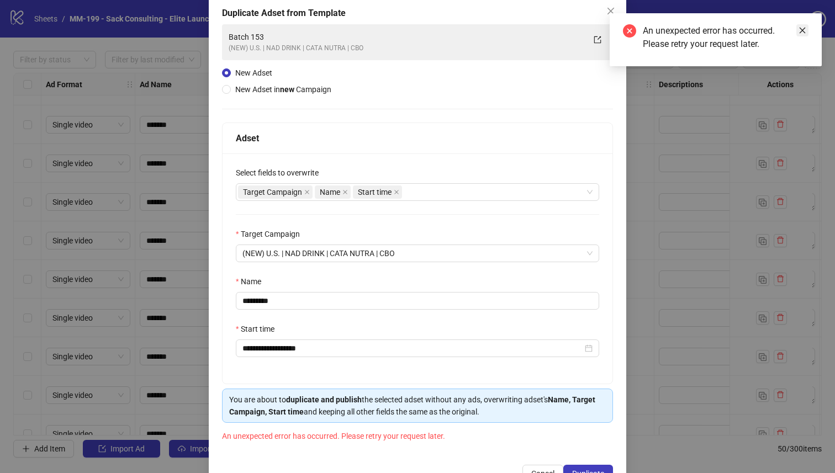
click at [805, 33] on icon "close" at bounding box center [803, 31] width 6 height 6
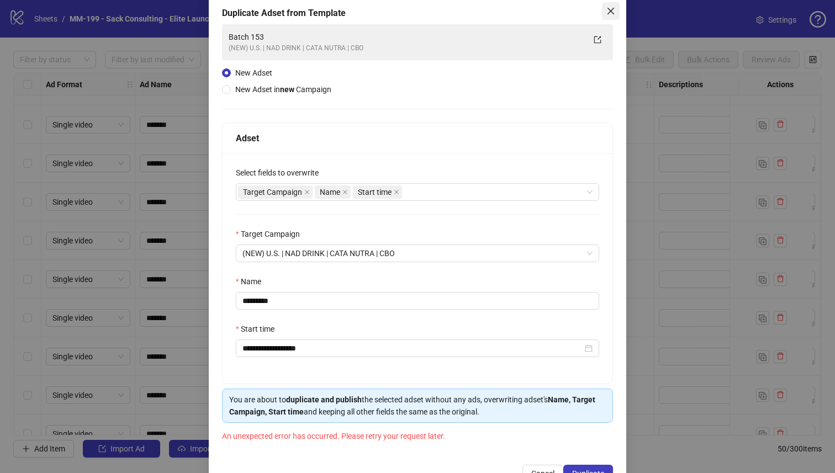
click at [613, 13] on icon "close" at bounding box center [611, 11] width 7 height 7
